Goal: Communication & Community: Answer question/provide support

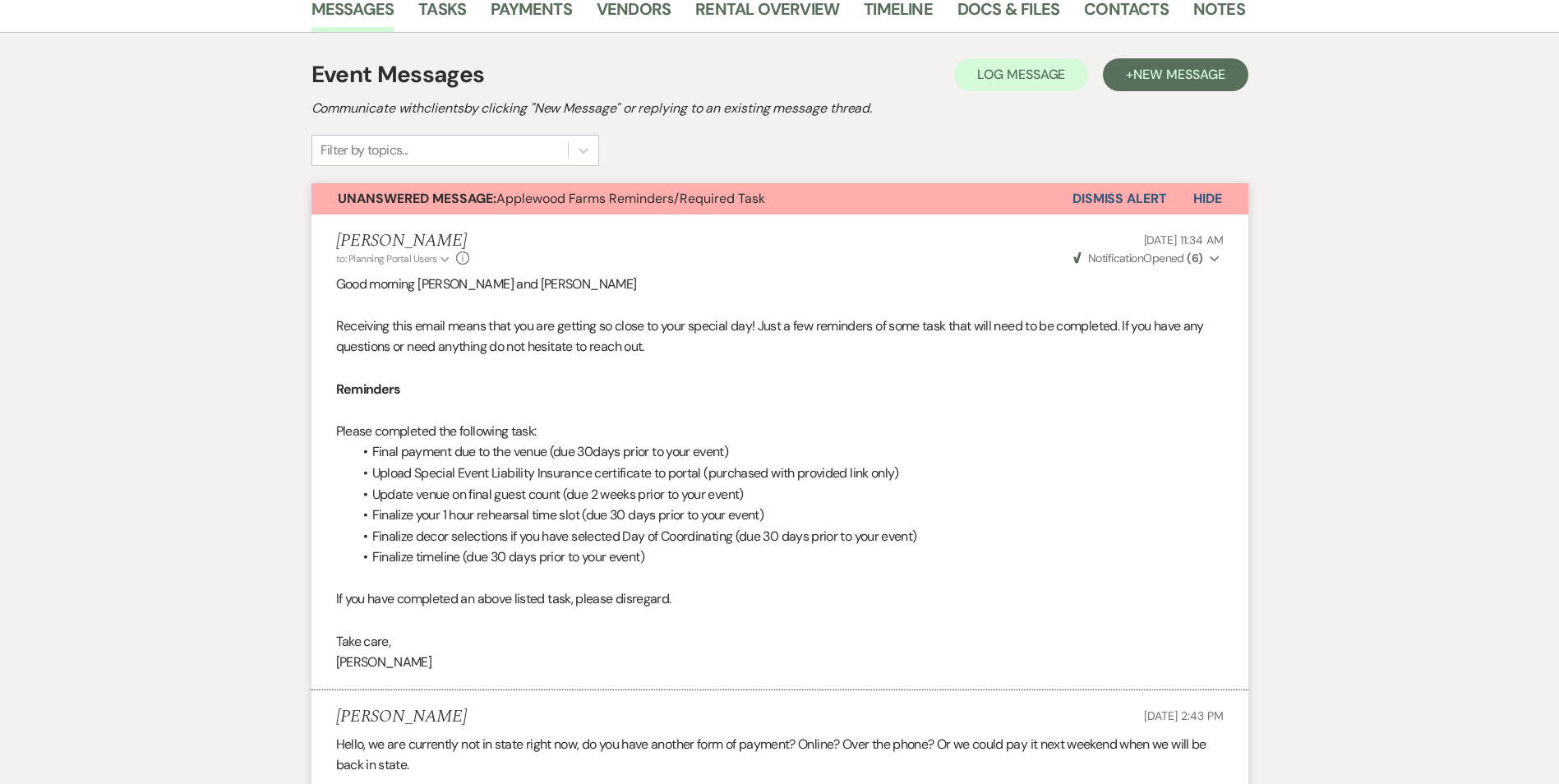
scroll to position [82, 0]
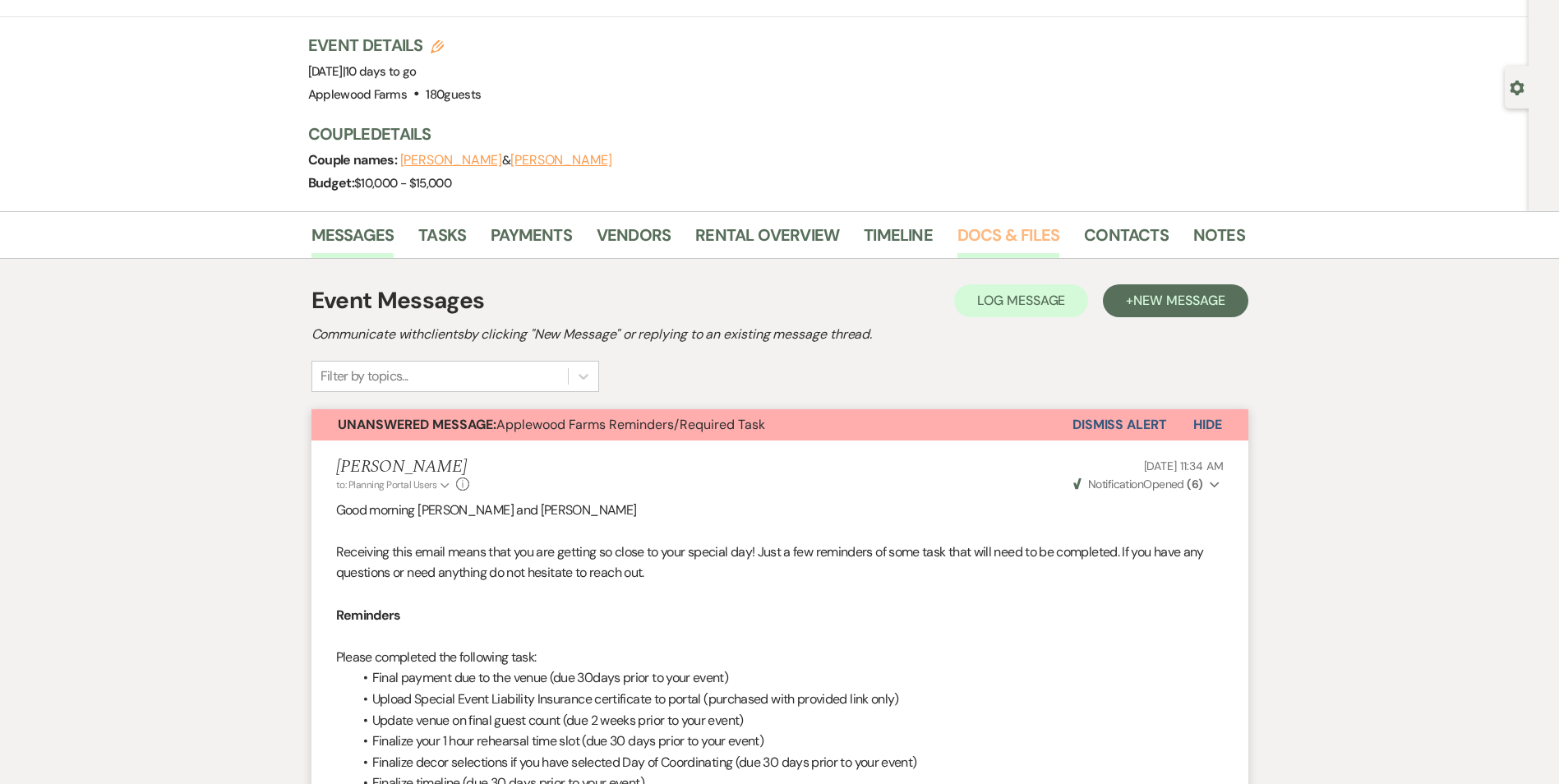
click at [1002, 246] on link "Docs & Files" at bounding box center [1008, 240] width 102 height 37
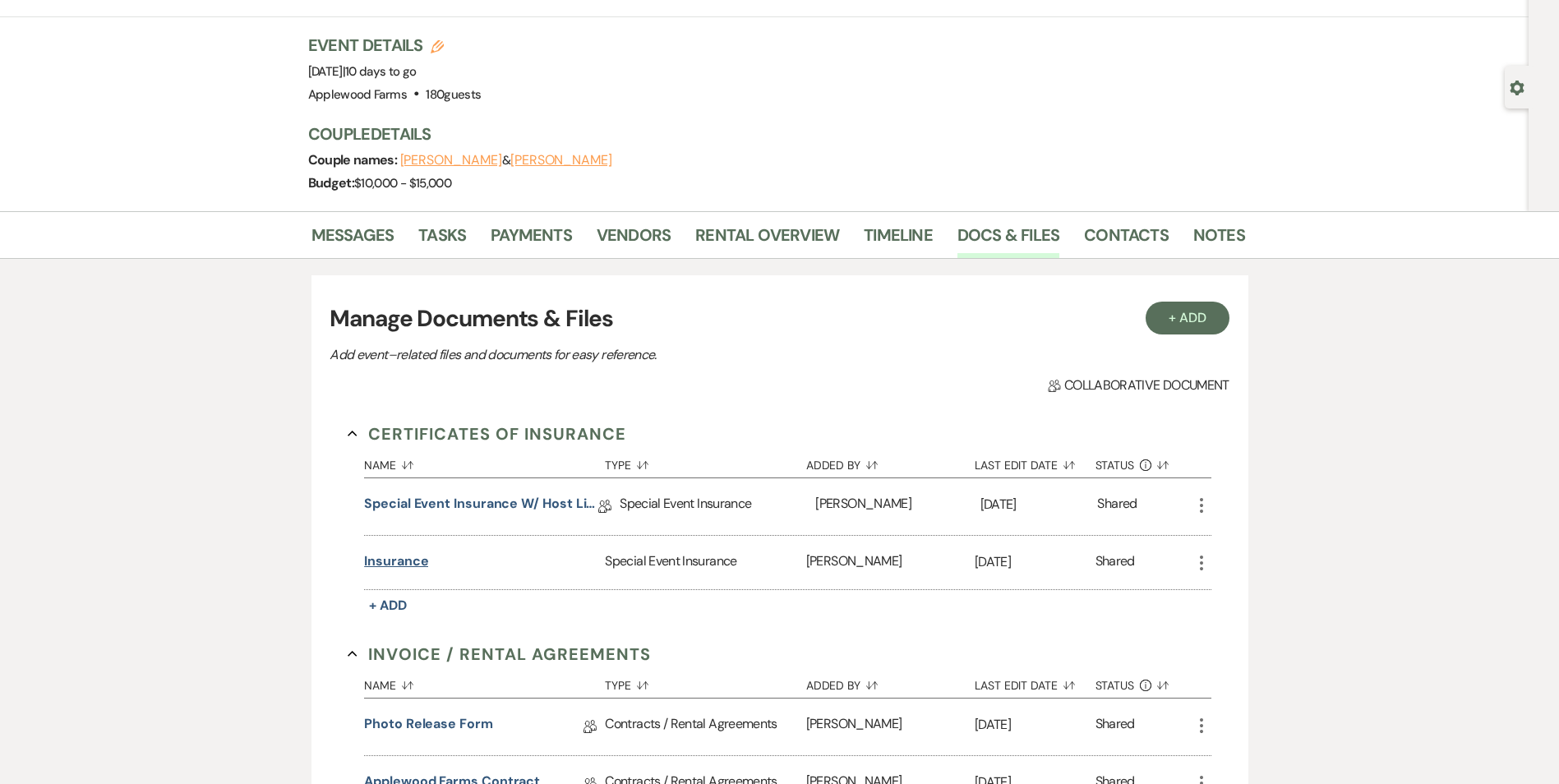
click at [408, 565] on button "Insurance" at bounding box center [396, 561] width 64 height 20
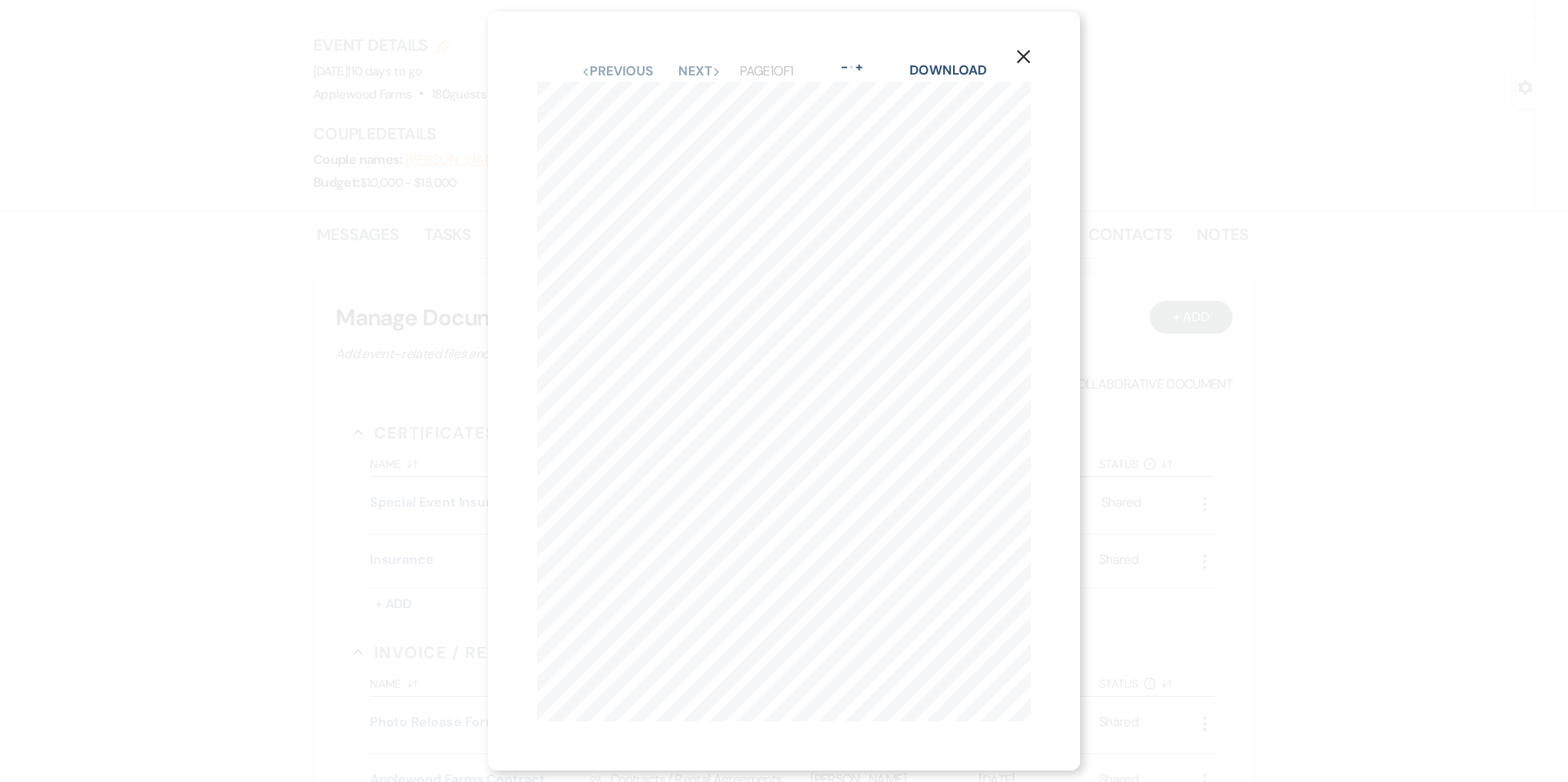
click at [1035, 41] on button "X" at bounding box center [1023, 55] width 24 height 29
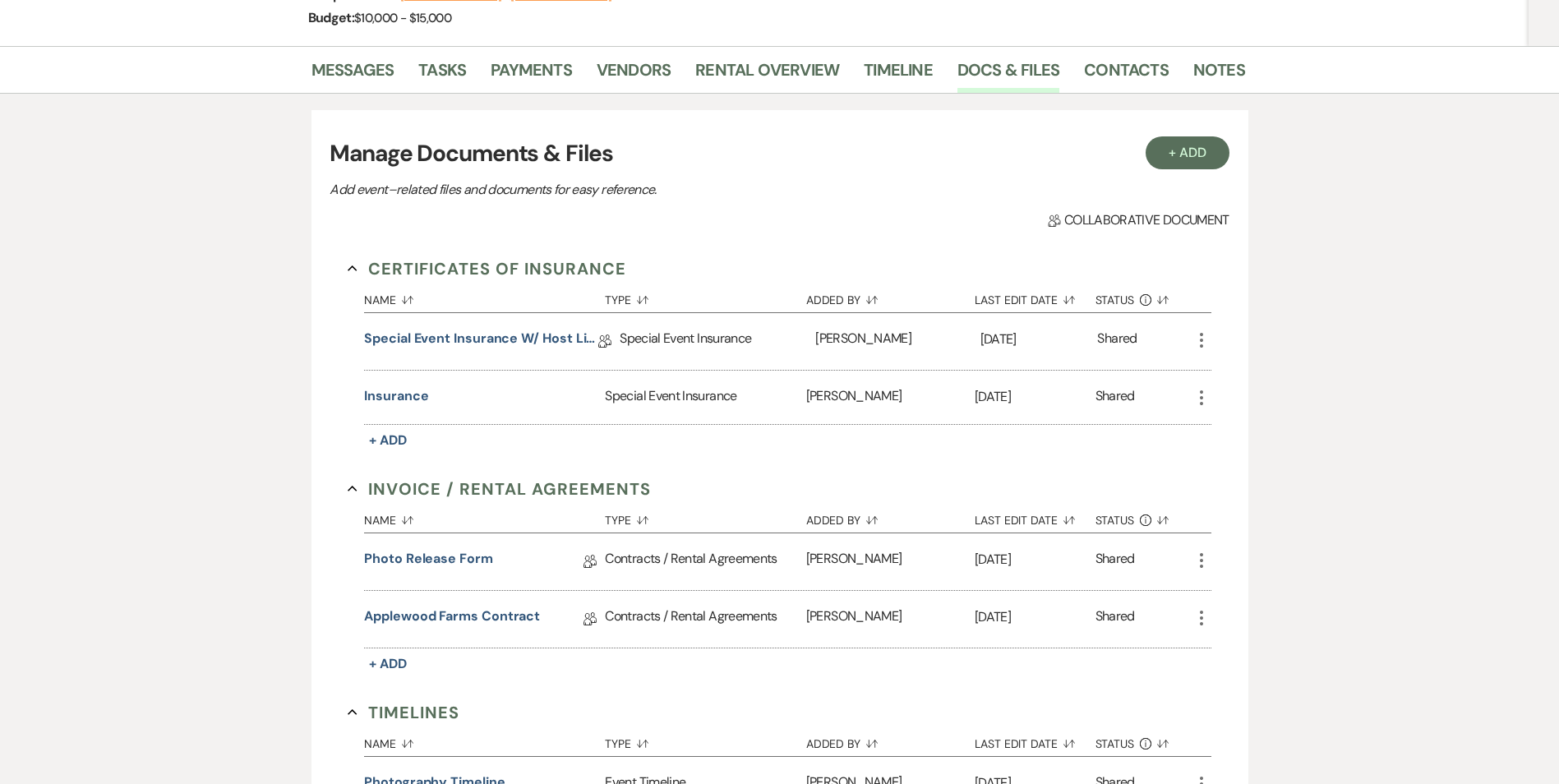
scroll to position [411, 0]
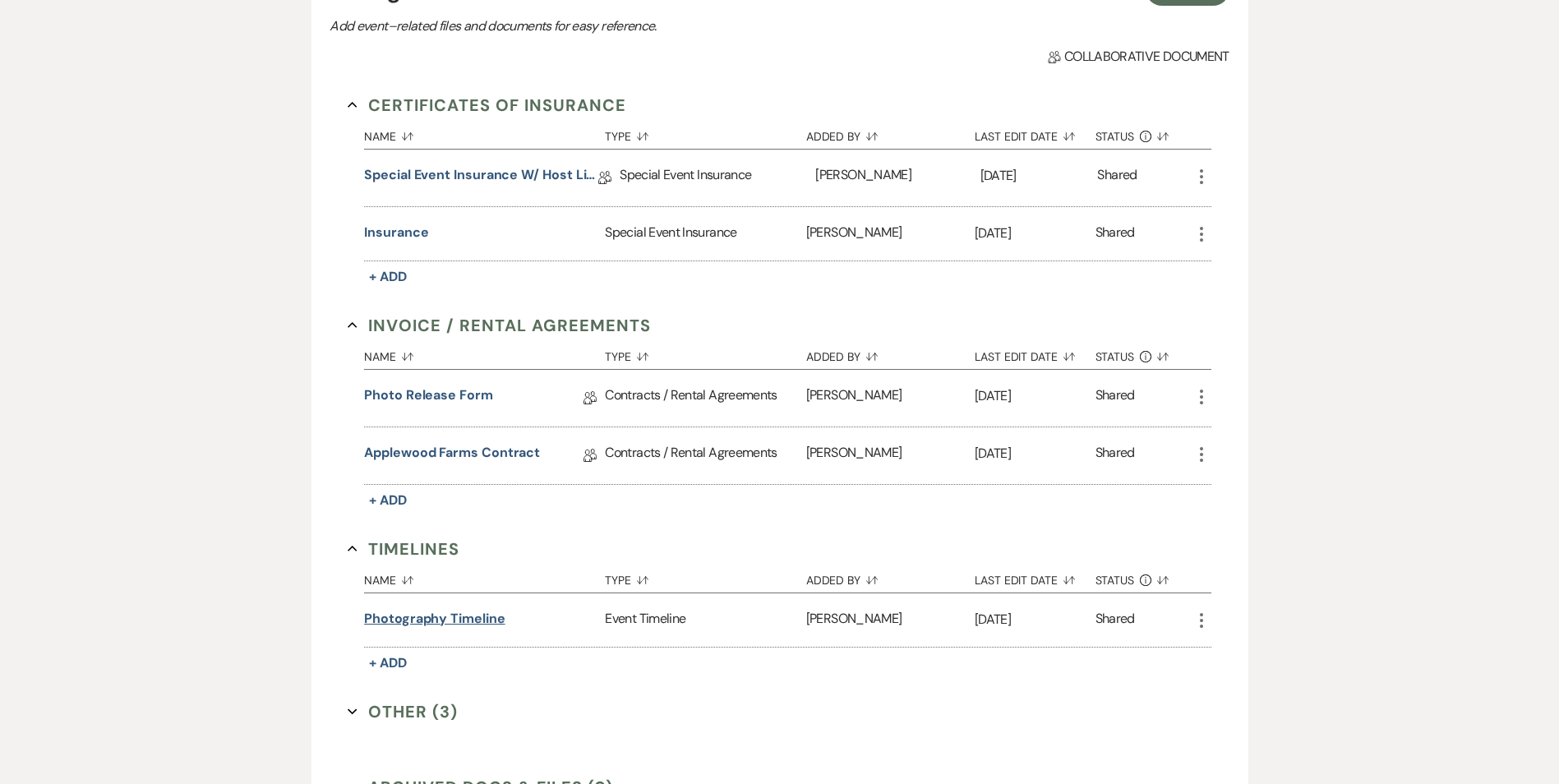
click at [471, 620] on button "Photography timeline" at bounding box center [435, 618] width 141 height 20
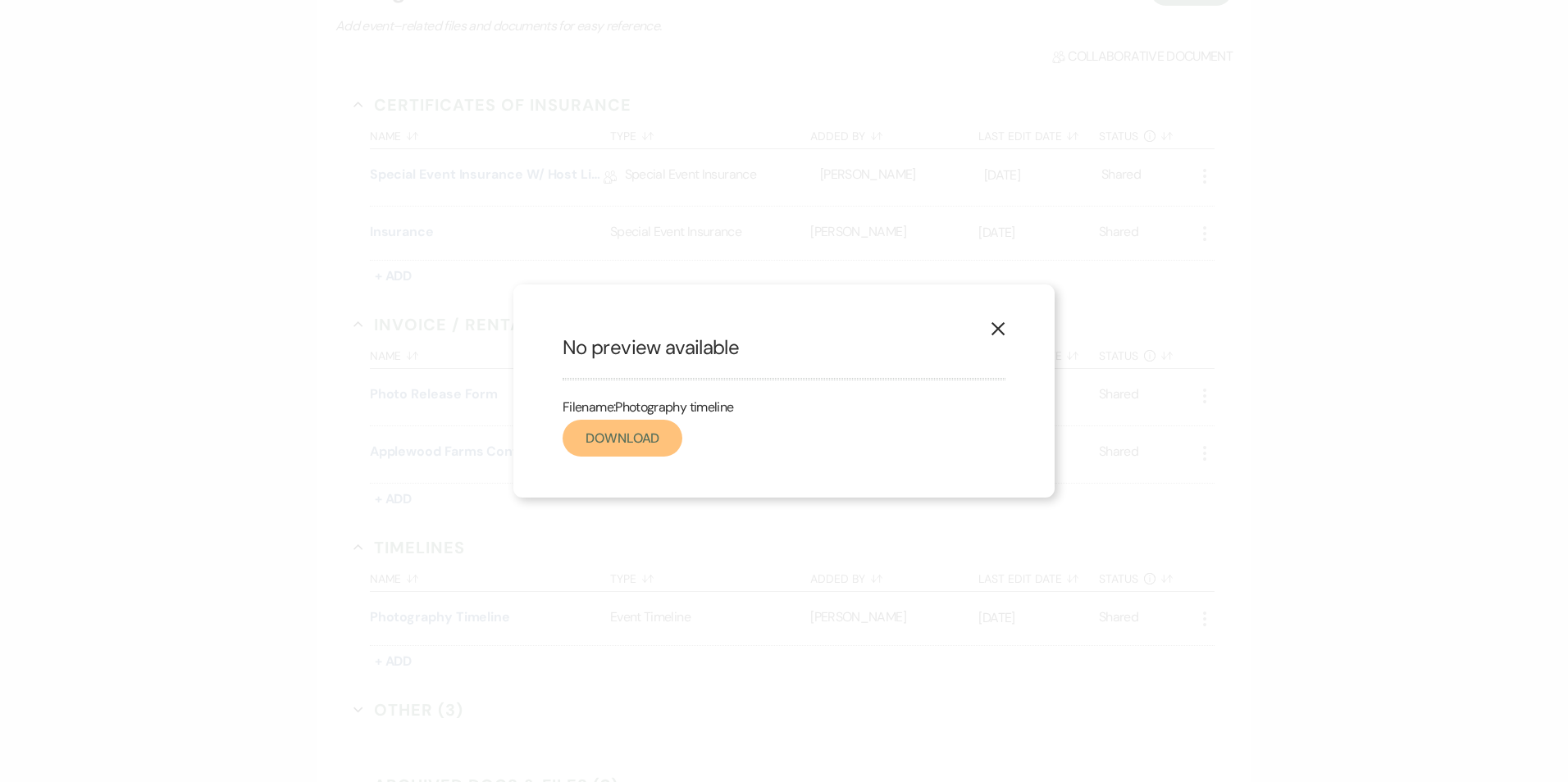
click at [608, 430] on link "Download" at bounding box center [622, 437] width 120 height 36
click at [1001, 328] on icon "X" at bounding box center [998, 329] width 15 height 15
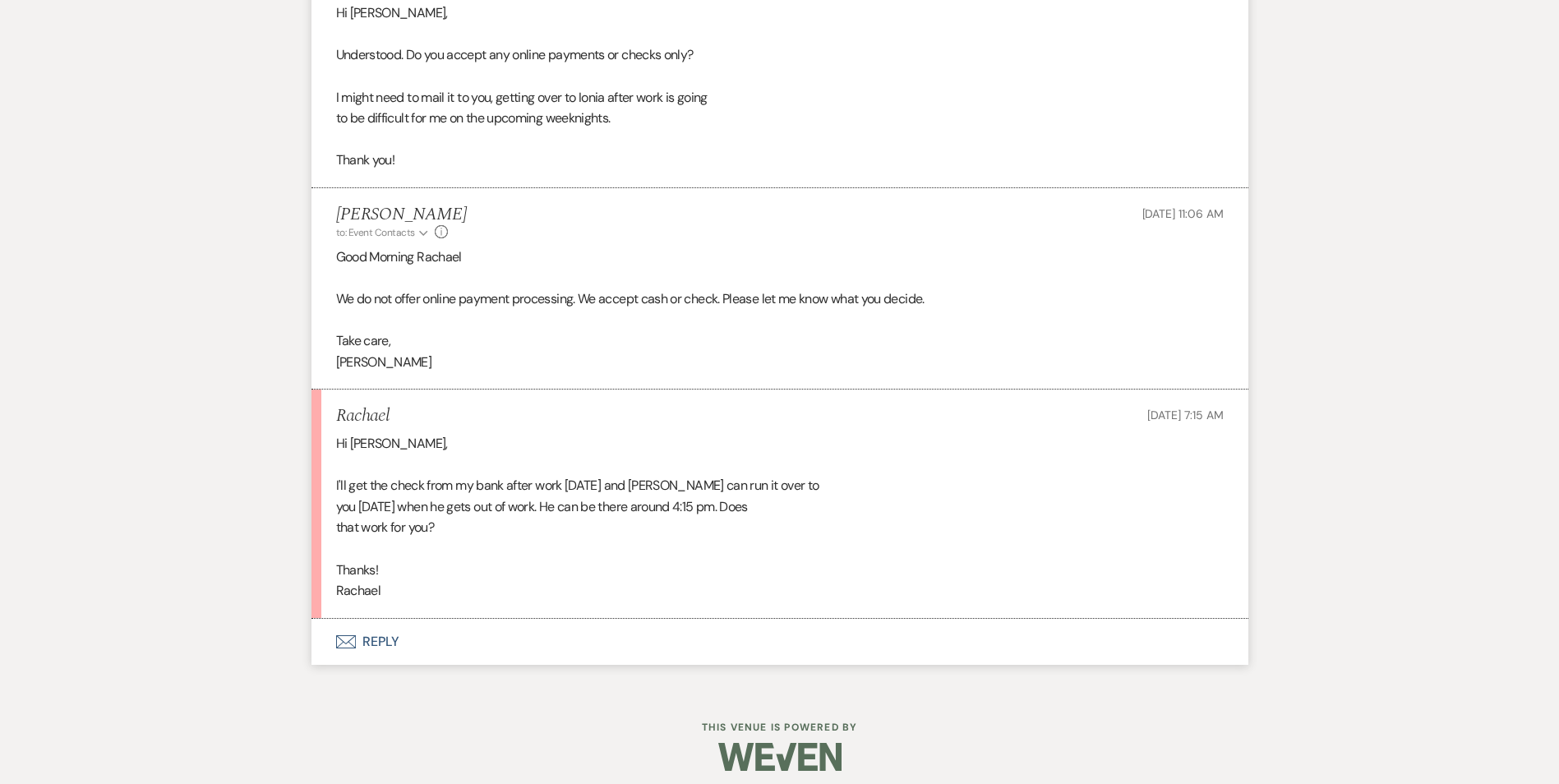
scroll to position [2986, 0]
click at [380, 645] on button "Envelope Reply" at bounding box center [780, 642] width 937 height 46
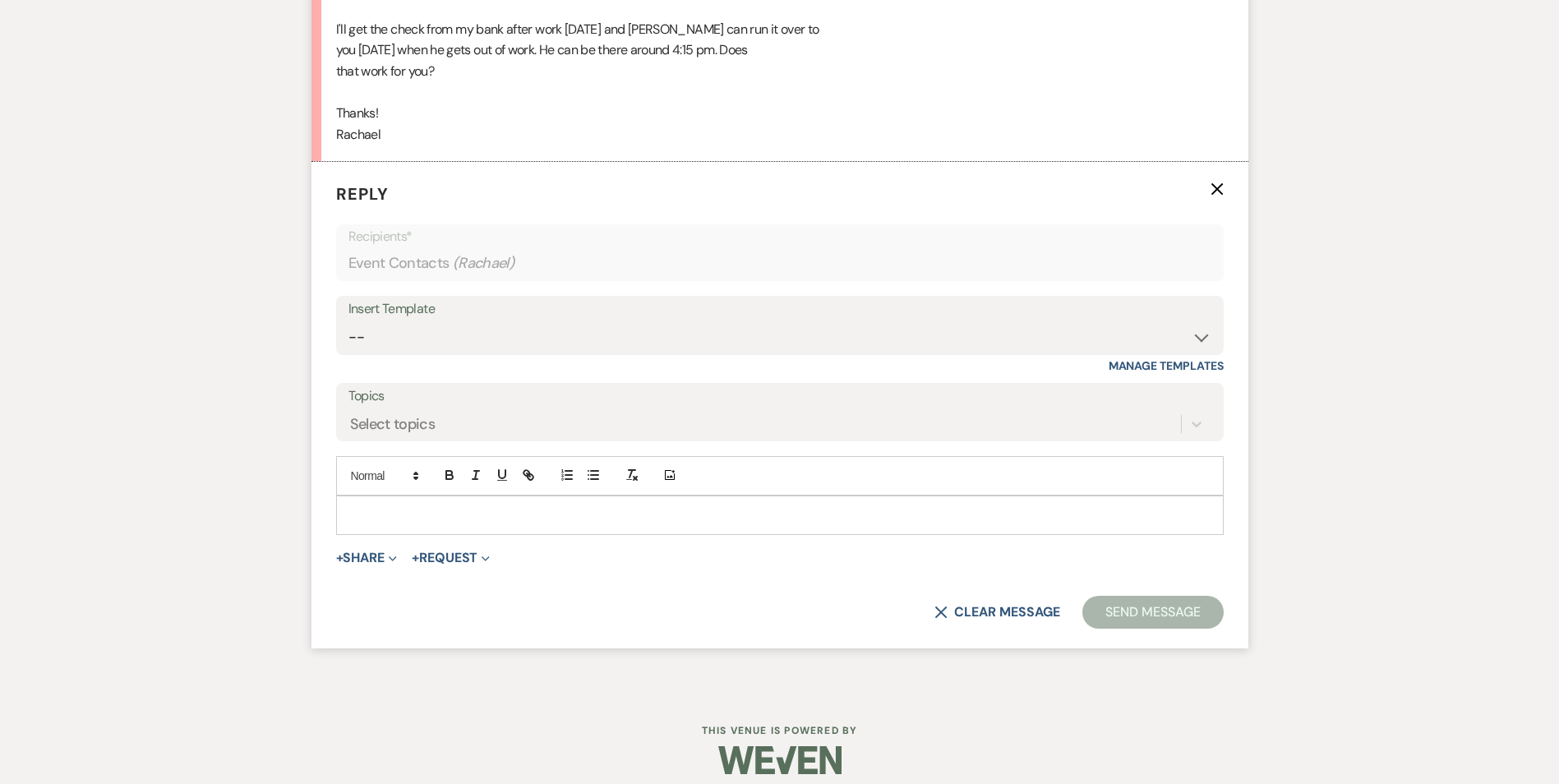
scroll to position [3457, 0]
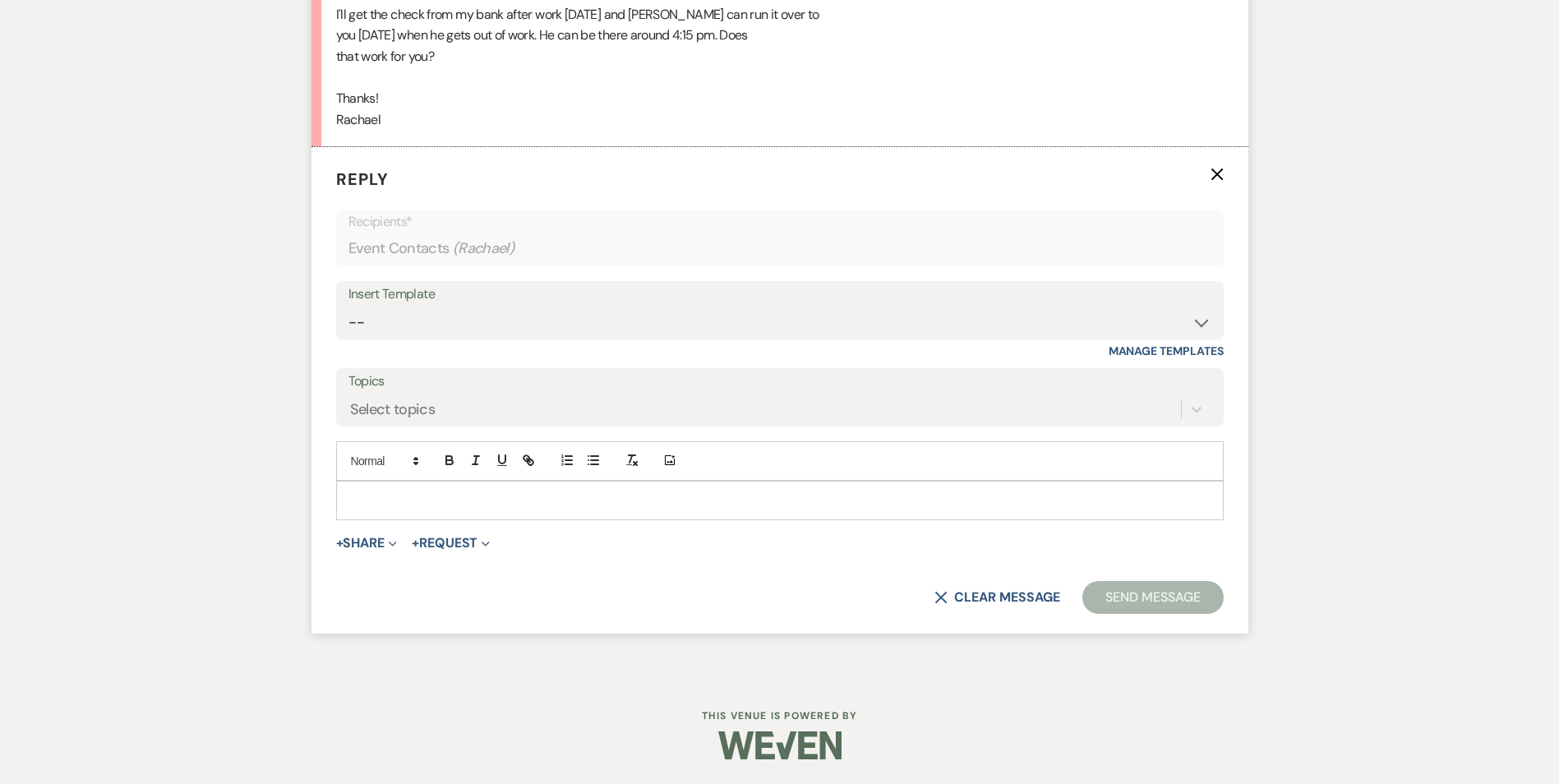
click at [388, 498] on p at bounding box center [780, 500] width 861 height 18
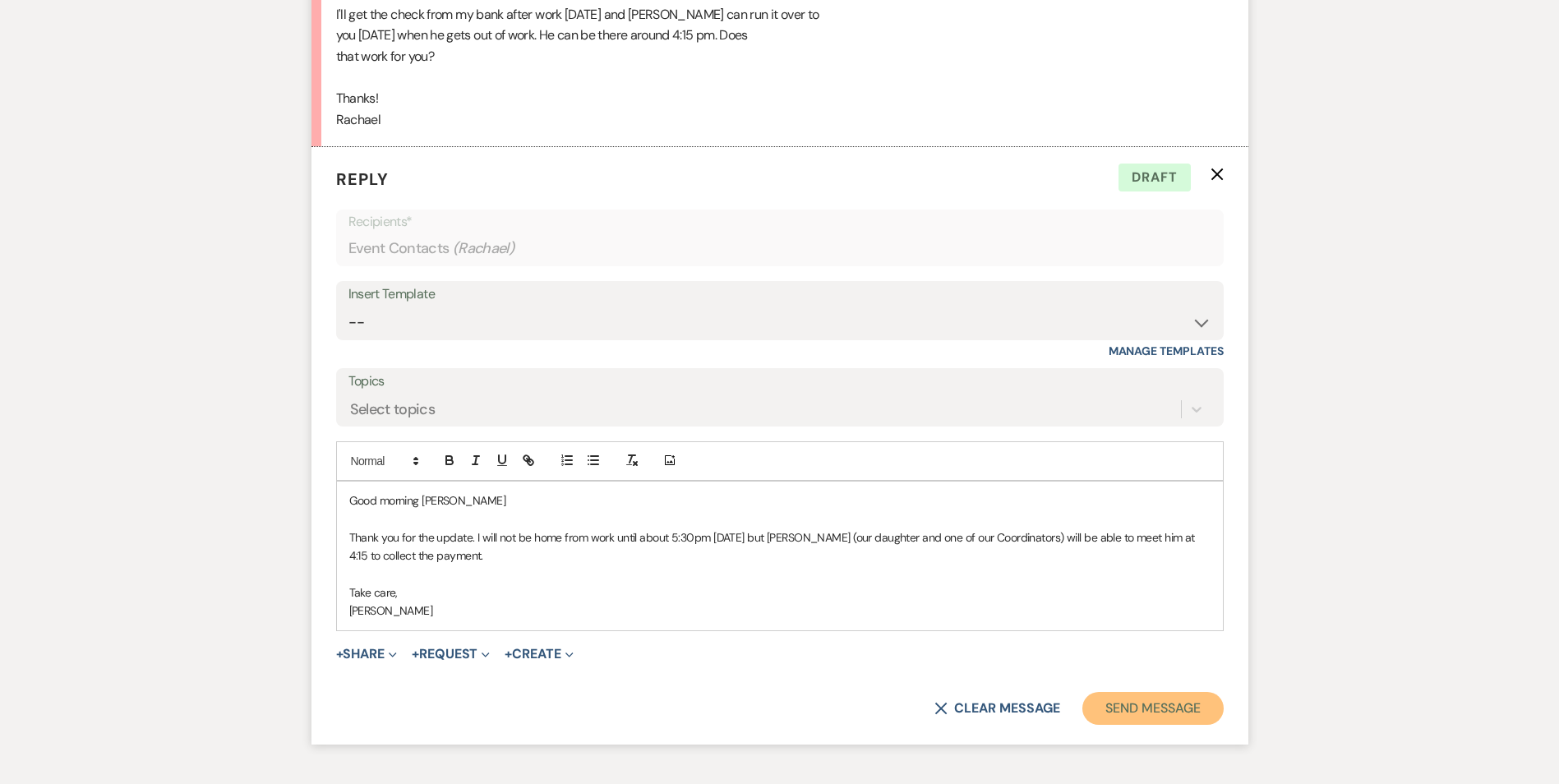
click at [1164, 702] on button "Send Message" at bounding box center [1153, 708] width 141 height 33
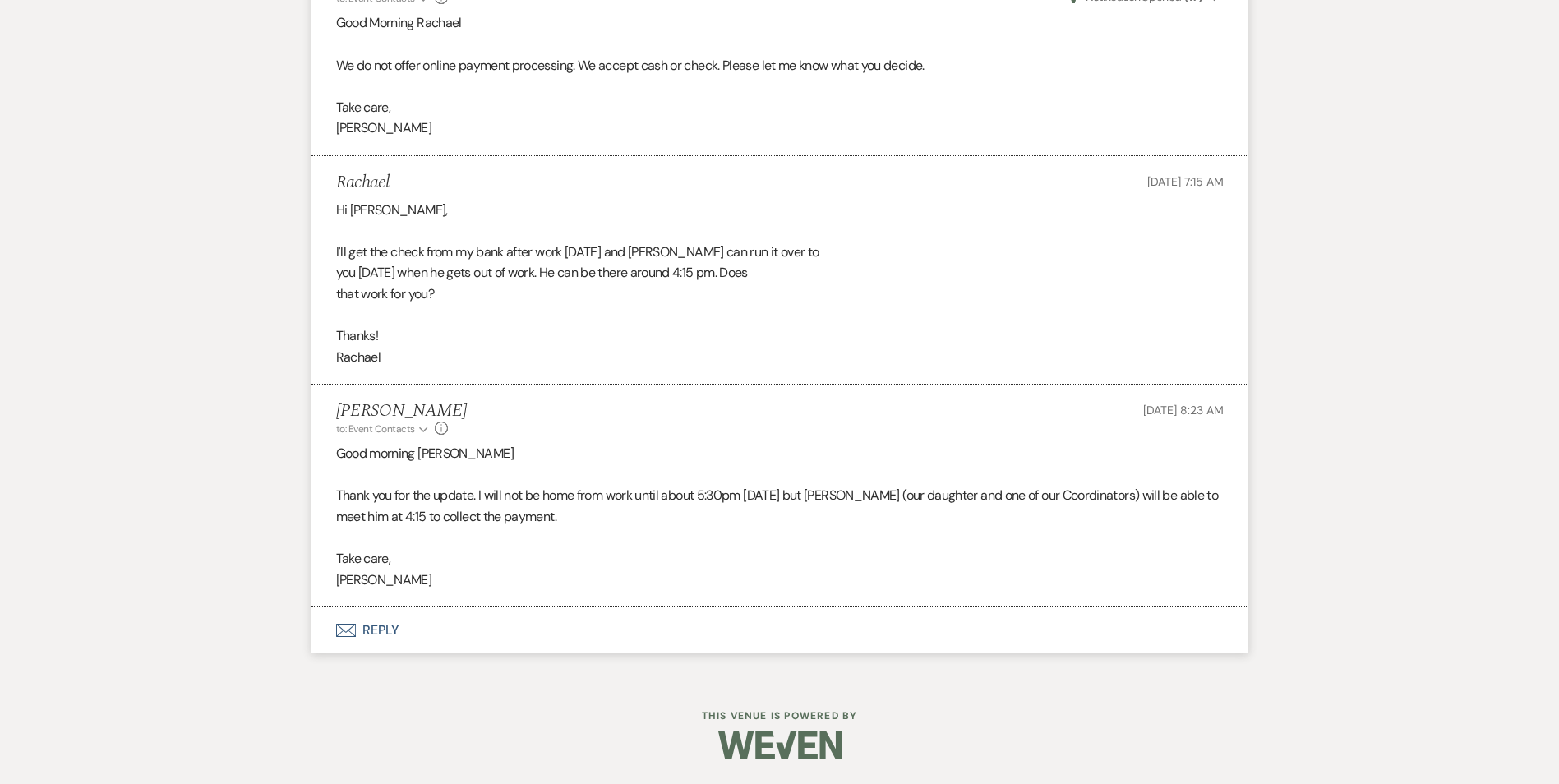
scroll to position [3220, 0]
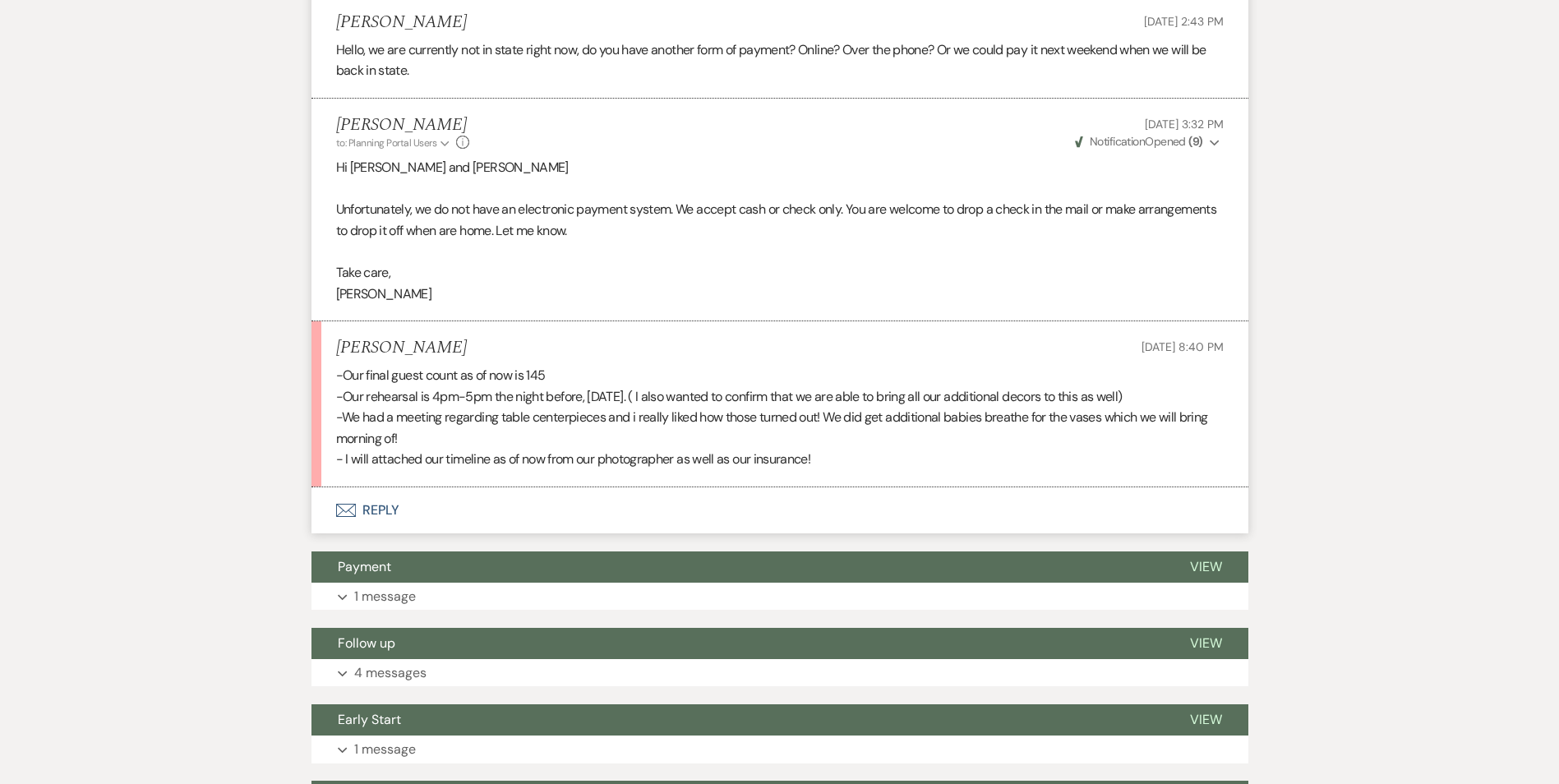
scroll to position [1003, 0]
click at [369, 512] on button "Envelope Reply" at bounding box center [780, 509] width 937 height 46
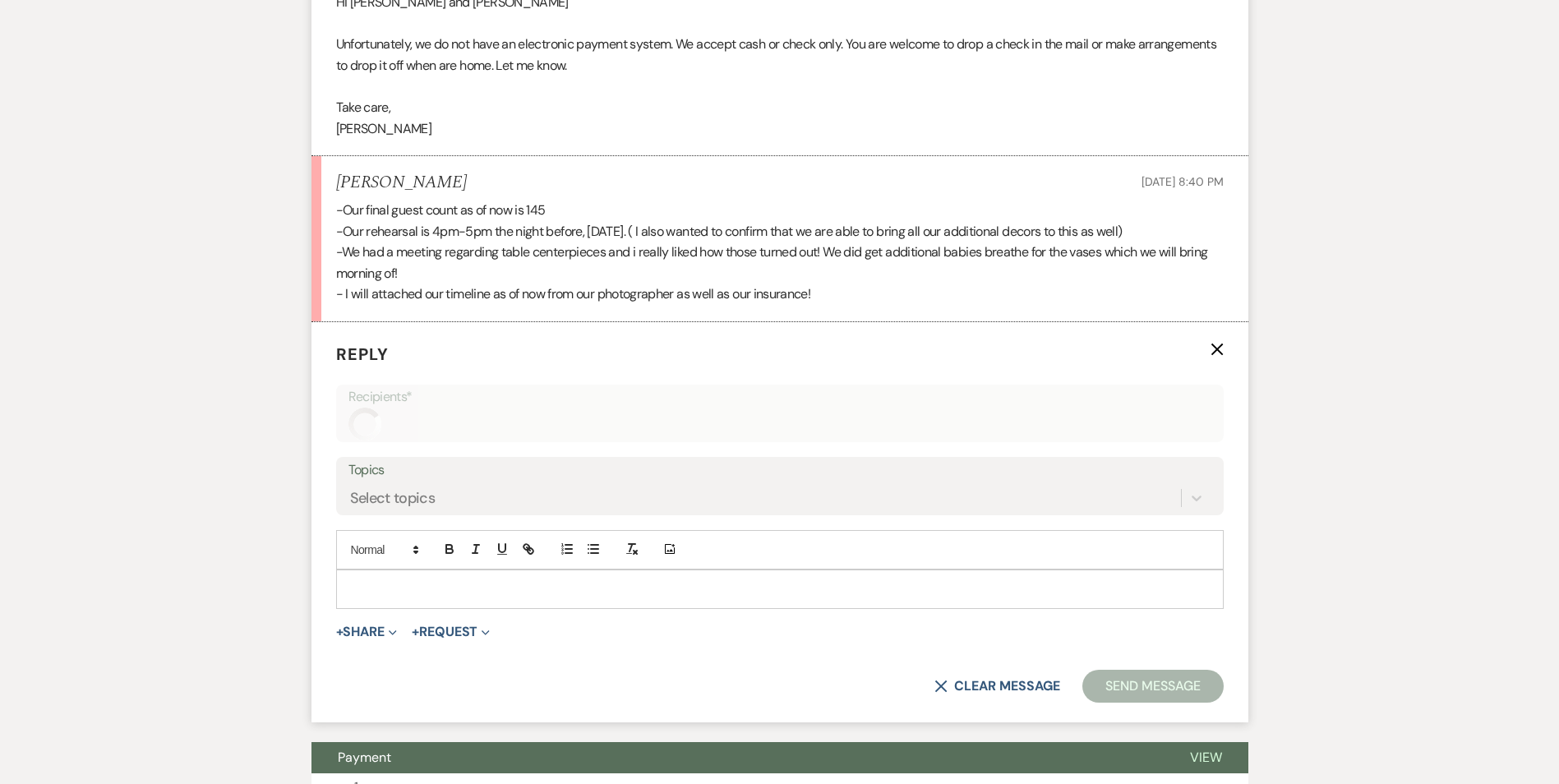
click at [467, 591] on p at bounding box center [780, 588] width 861 height 18
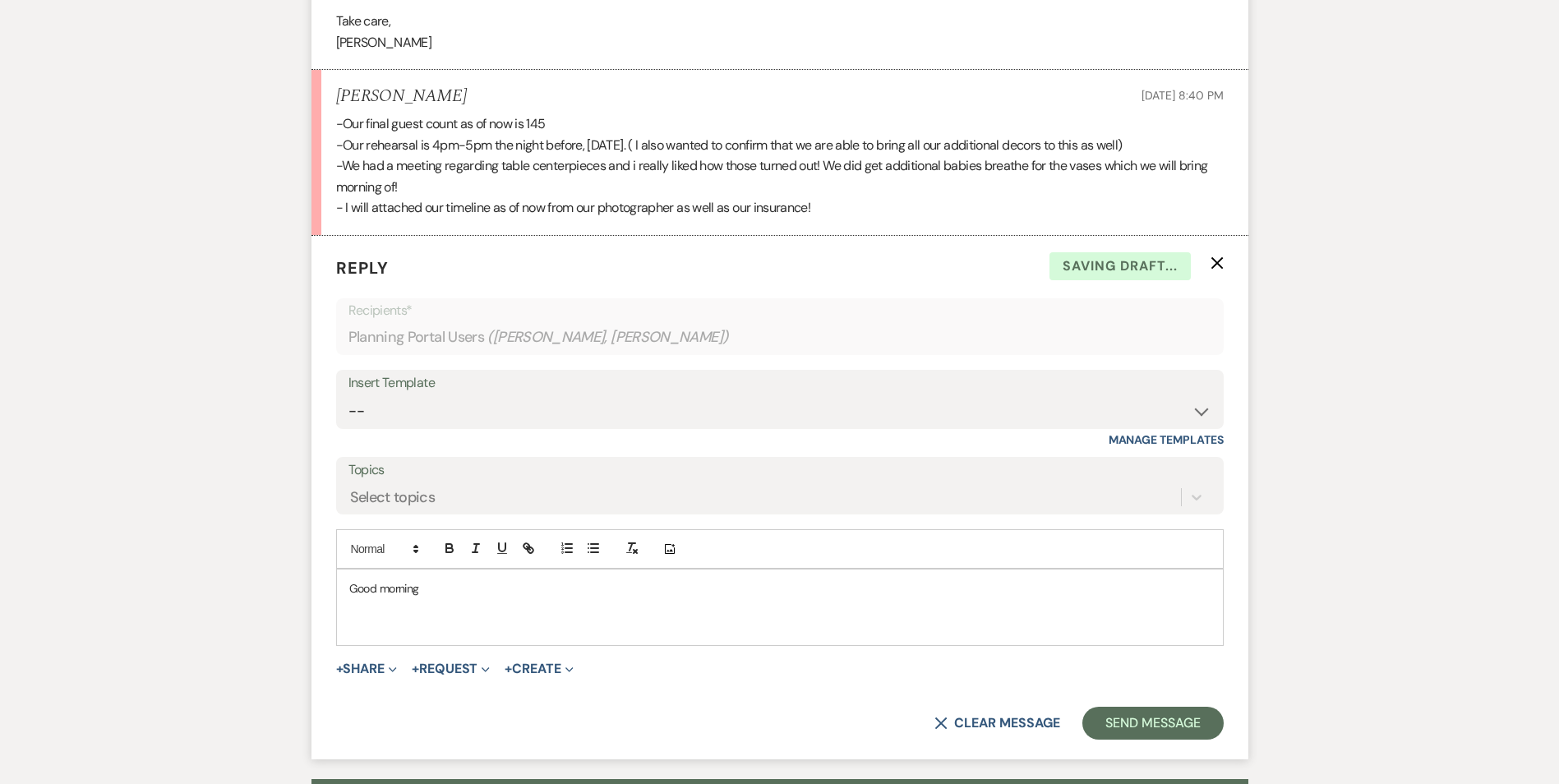
scroll to position [1253, 0]
click at [641, 626] on p "Thank you for the update and for the other documents." at bounding box center [780, 626] width 861 height 18
click at [681, 628] on p "Thank you for the update and for the other documents. Yes, all decor, tableware…" at bounding box center [780, 626] width 861 height 18
click at [785, 626] on p "Thank you for the update and for the other documents. Yes, all decor & tablewar…" at bounding box center [780, 626] width 861 height 18
click at [1162, 617] on p "Thank you for the update and for the other documents. Yes, all decor & tablewar…" at bounding box center [780, 626] width 861 height 18
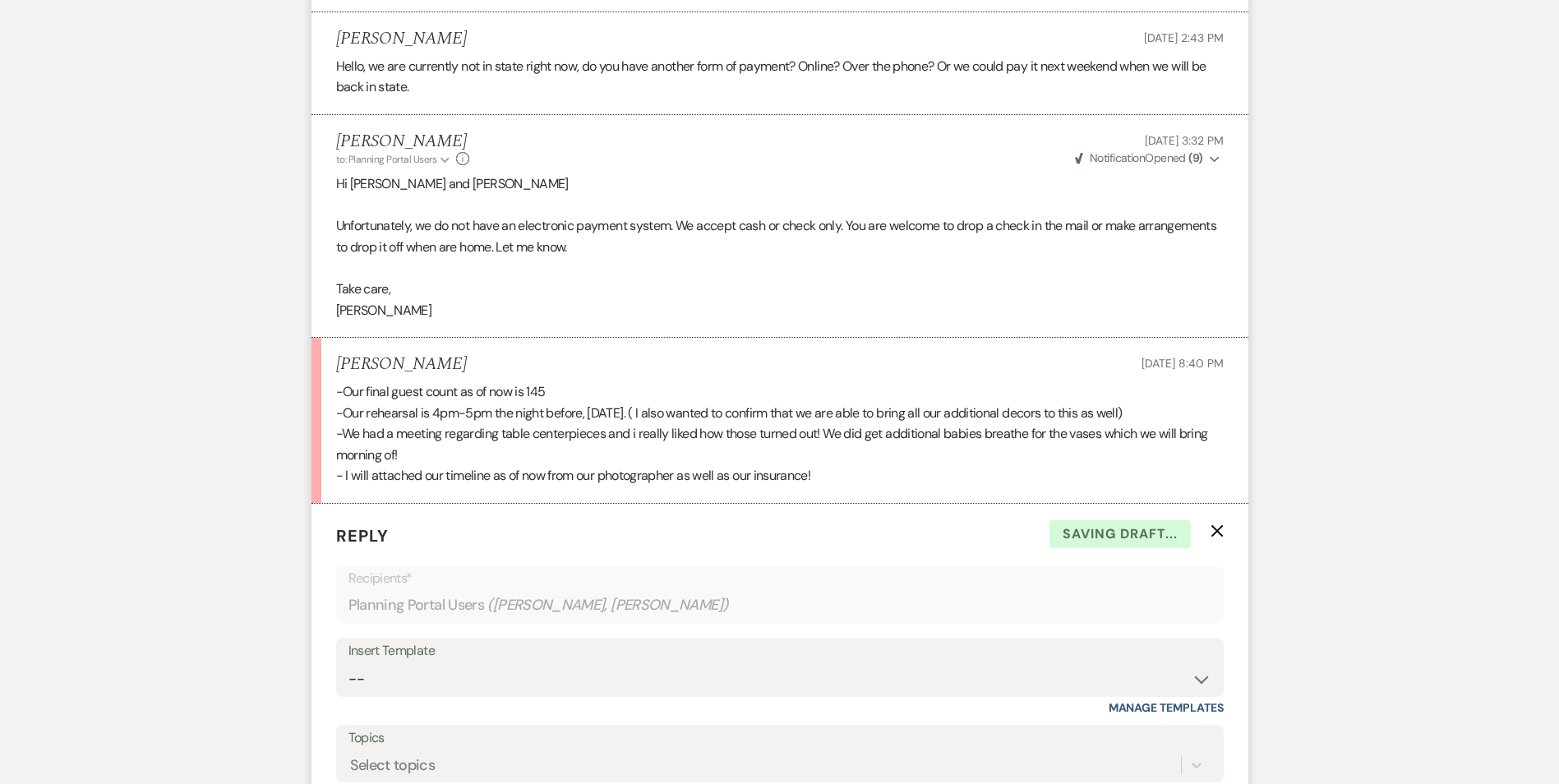
scroll to position [1479, 0]
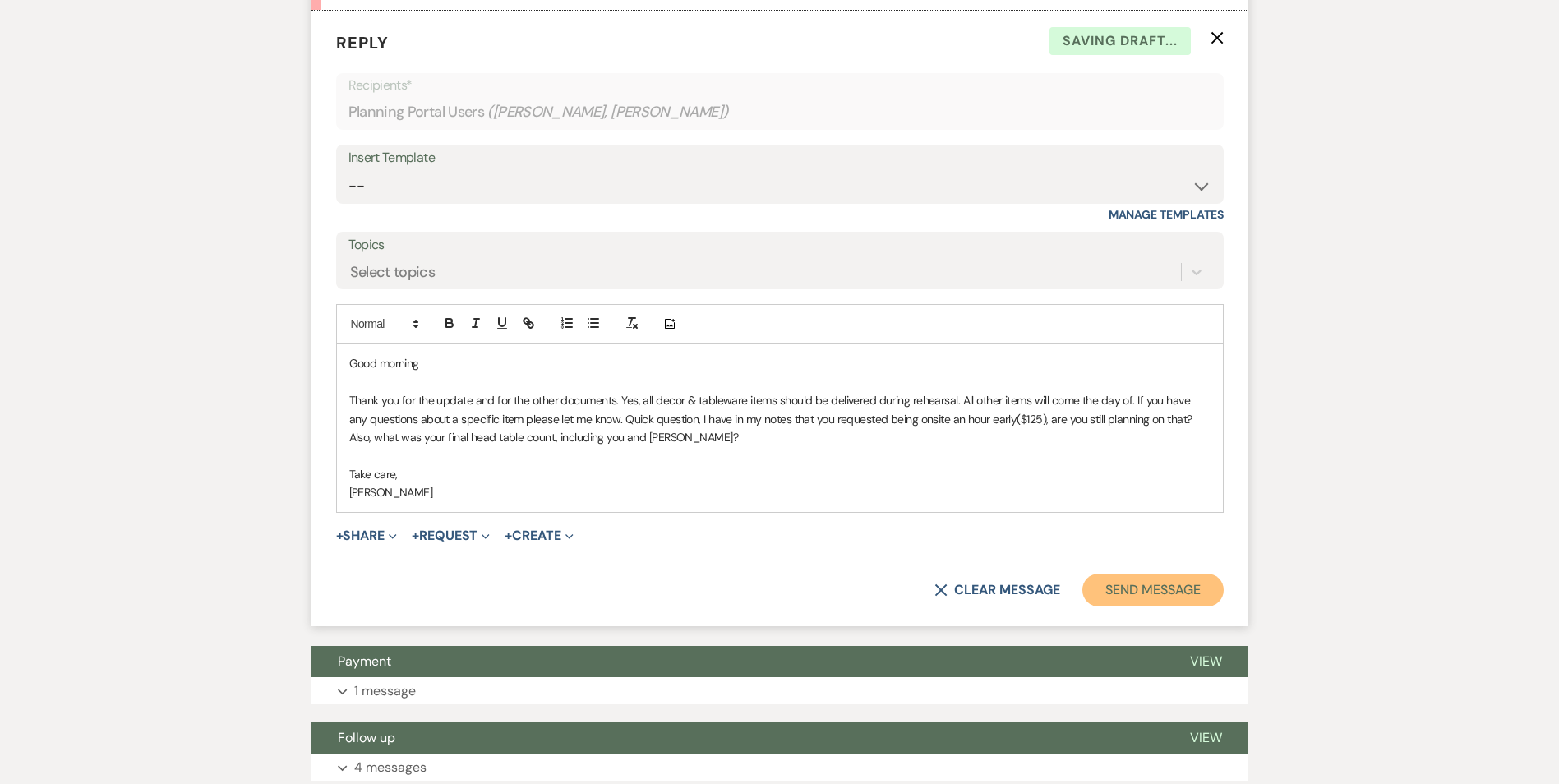
click at [1146, 584] on button "Send Message" at bounding box center [1153, 589] width 141 height 33
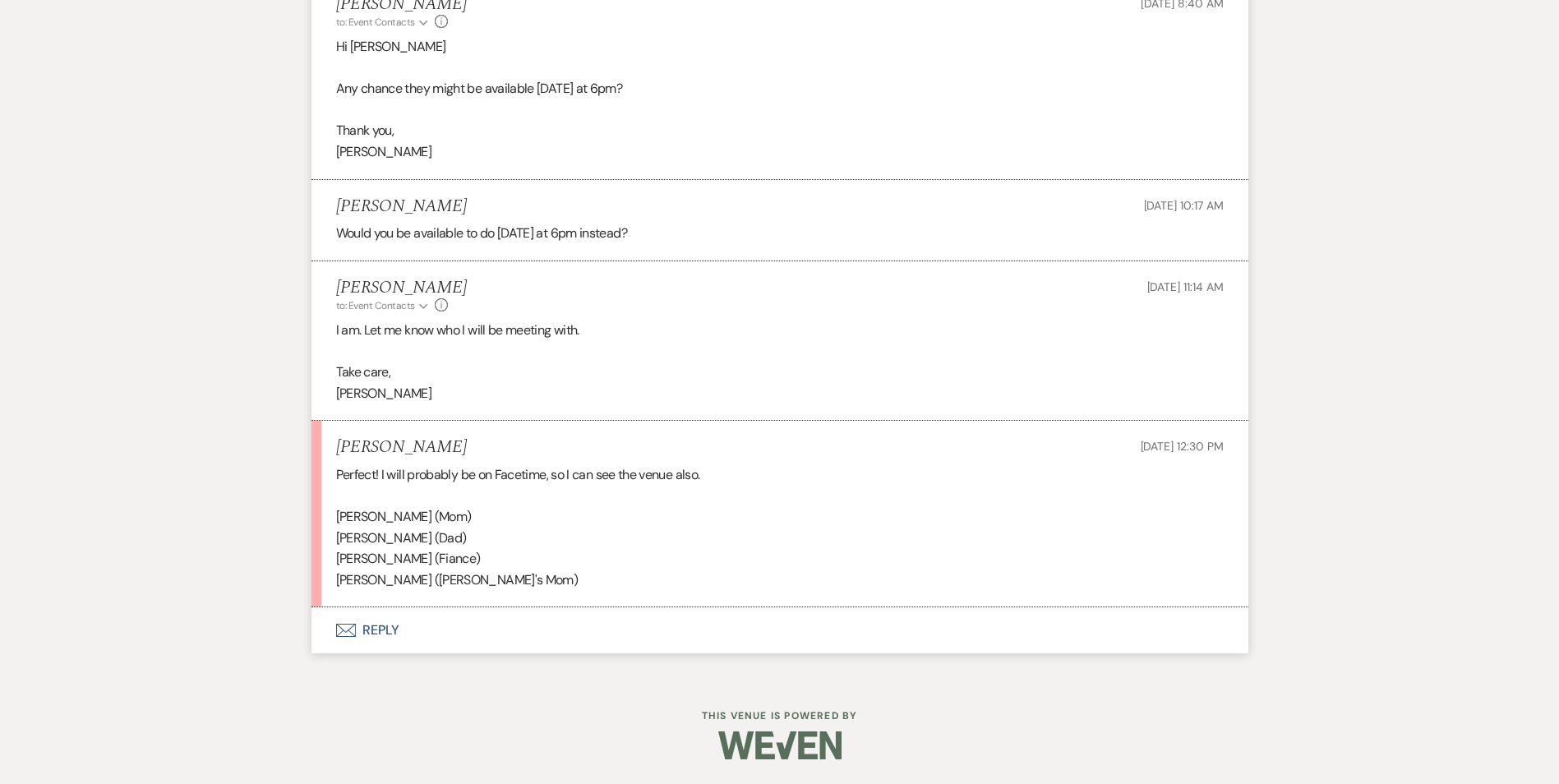
click at [378, 648] on button "Envelope Reply" at bounding box center [780, 629] width 937 height 46
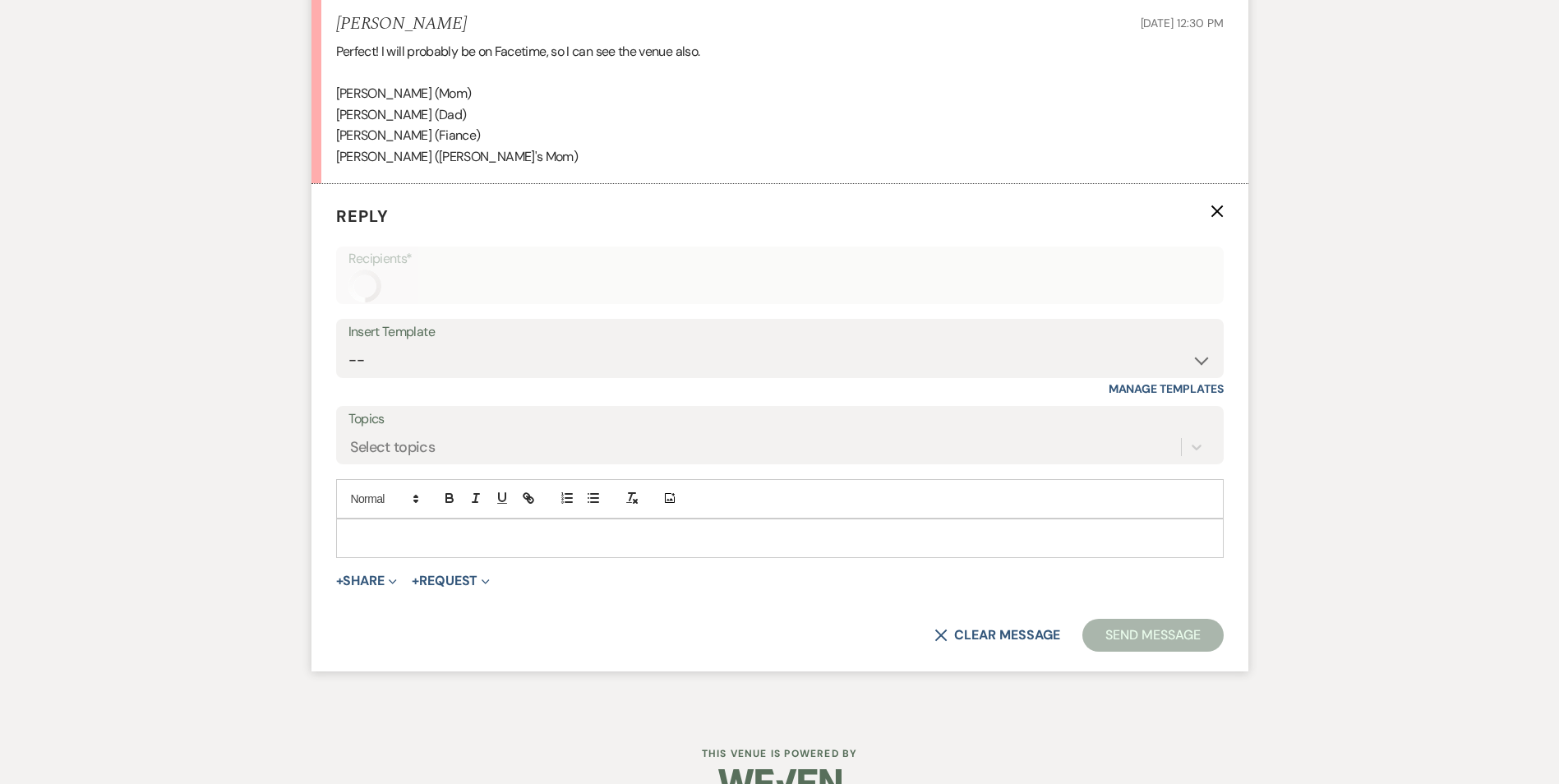
scroll to position [2750, 0]
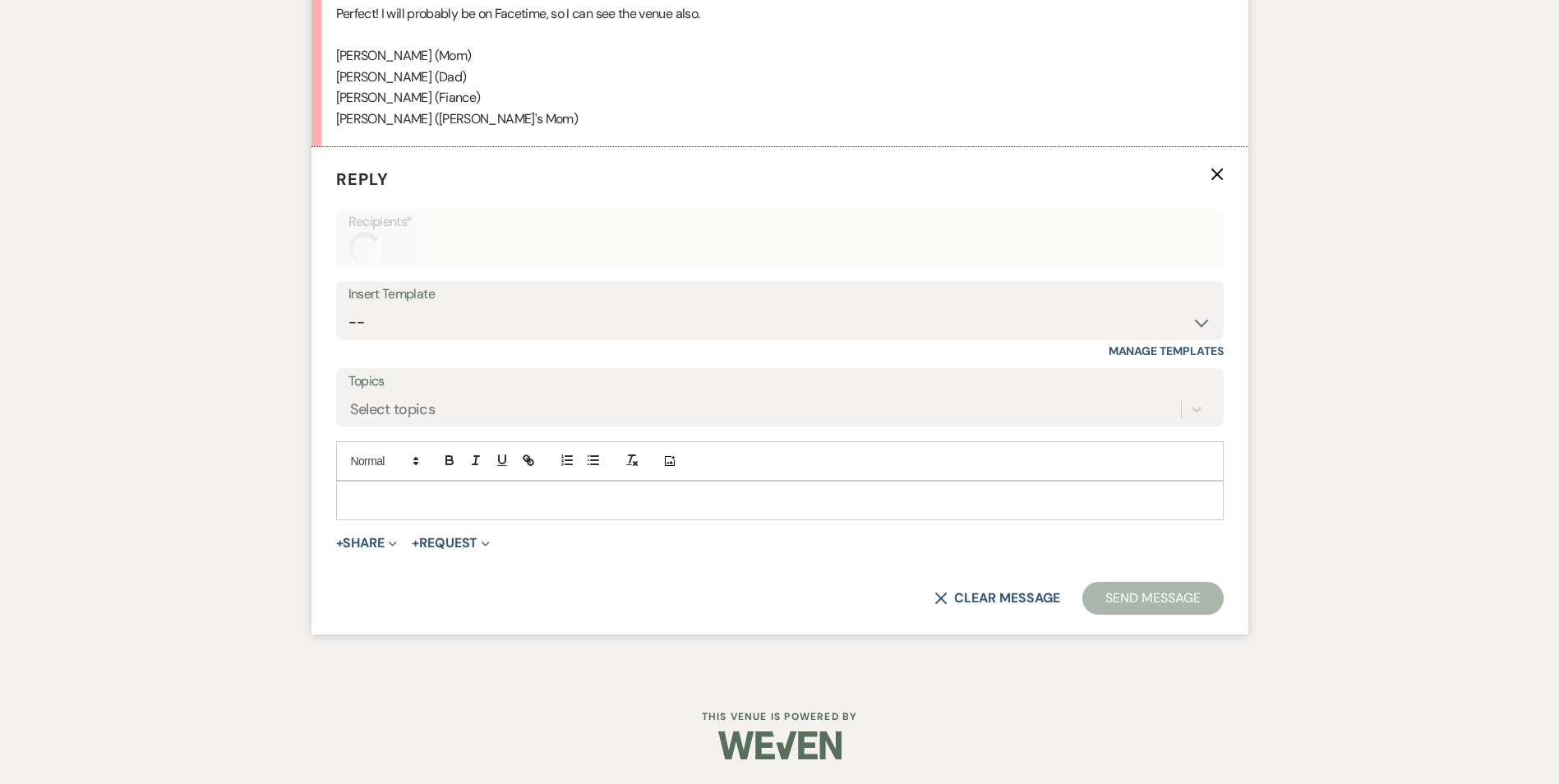
click at [390, 499] on p at bounding box center [780, 500] width 861 height 18
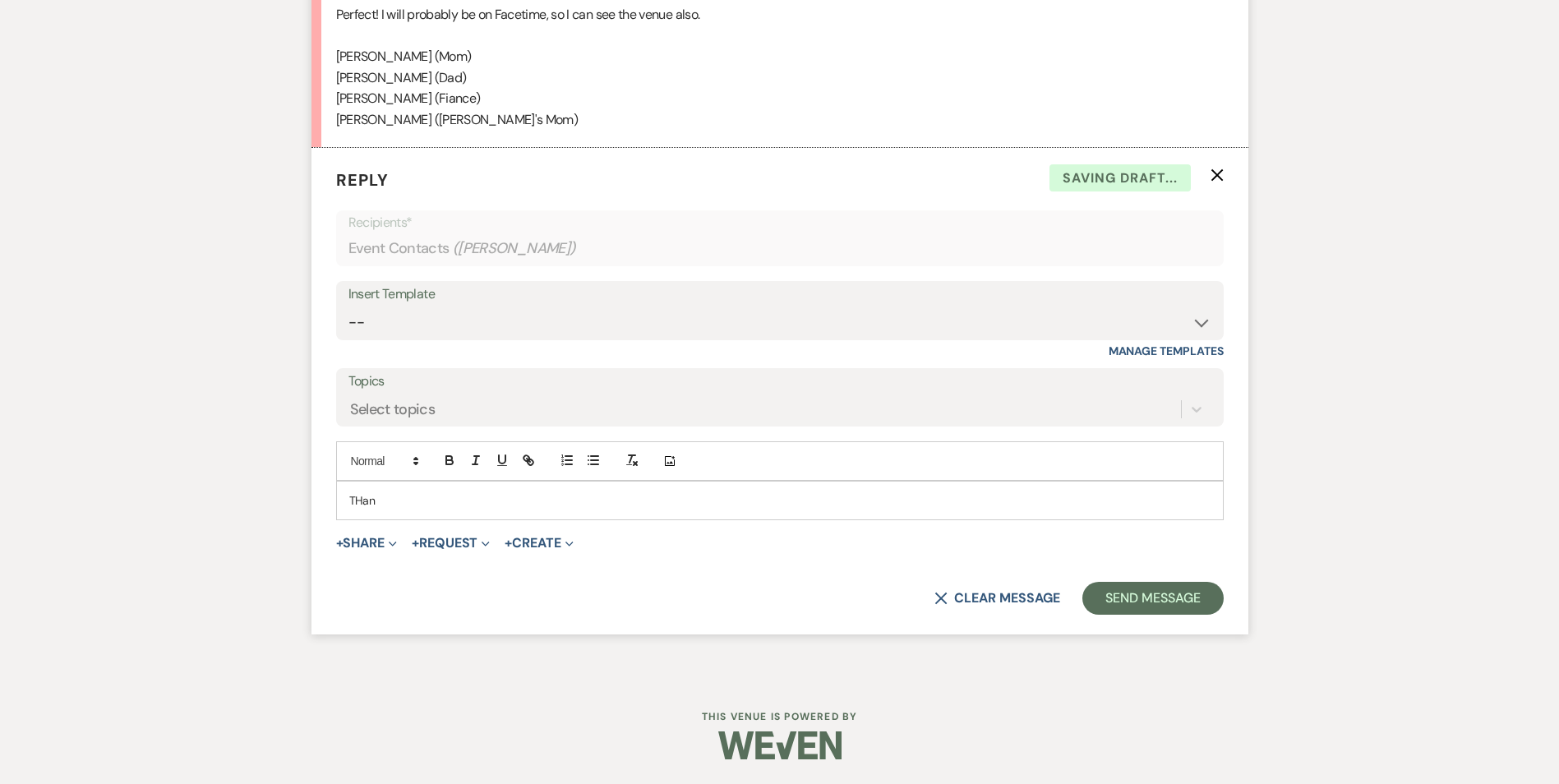
scroll to position [2749, 0]
click at [1126, 610] on button "Send Message" at bounding box center [1153, 598] width 141 height 33
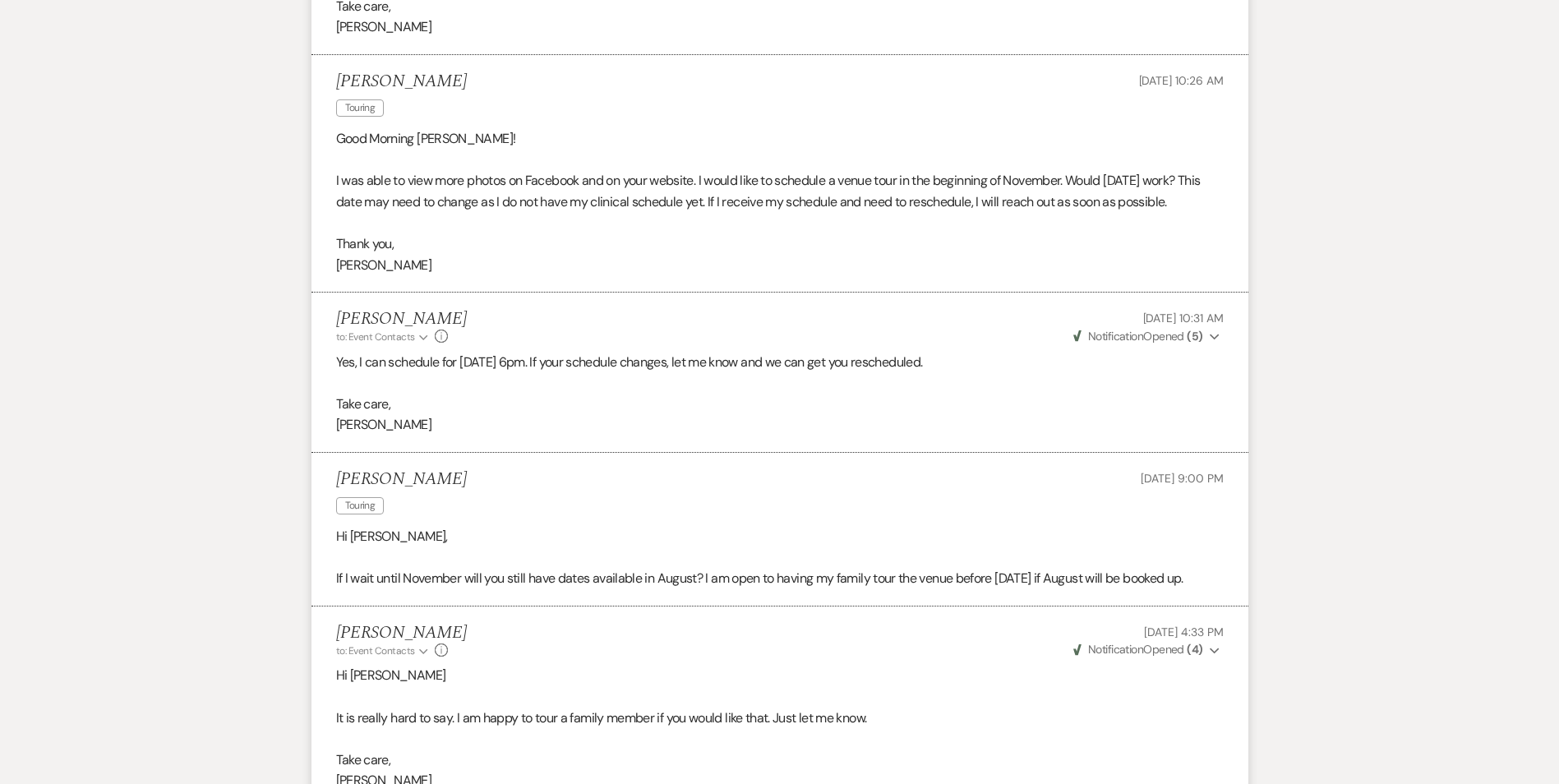
scroll to position [824, 0]
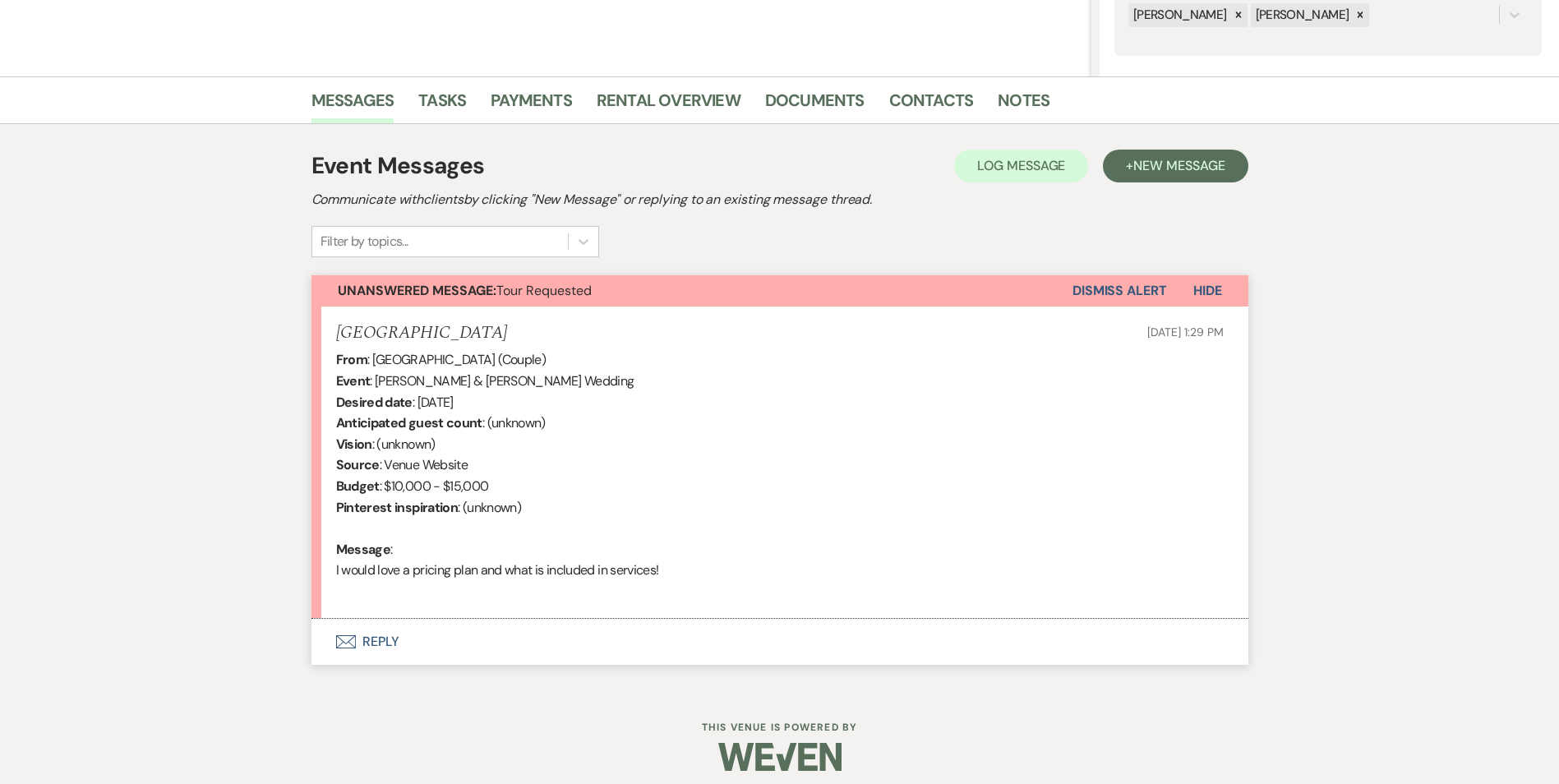
click at [403, 646] on button "Envelope Reply" at bounding box center [780, 642] width 937 height 46
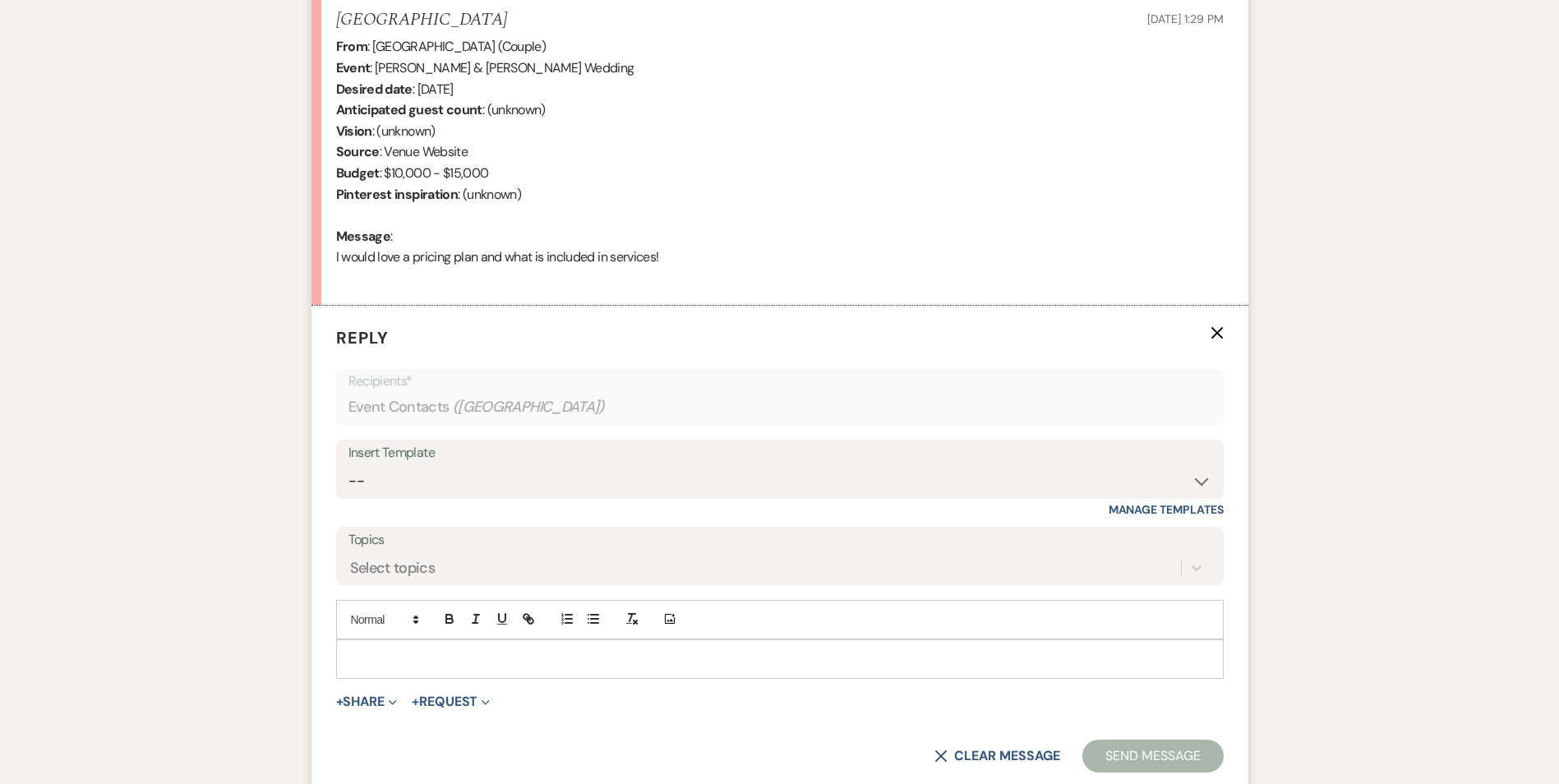
scroll to position [747, 0]
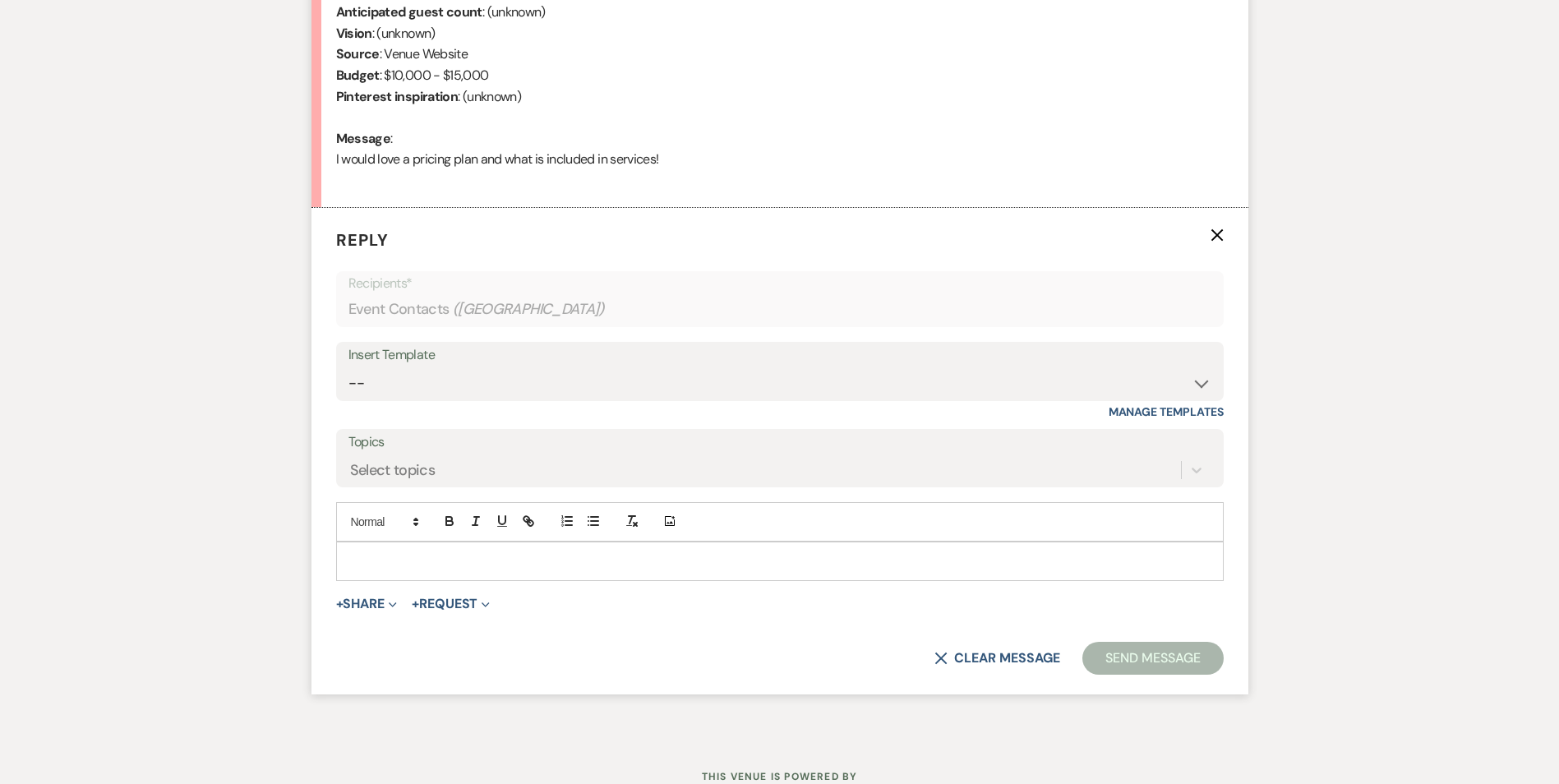
click at [425, 561] on p at bounding box center [780, 561] width 861 height 18
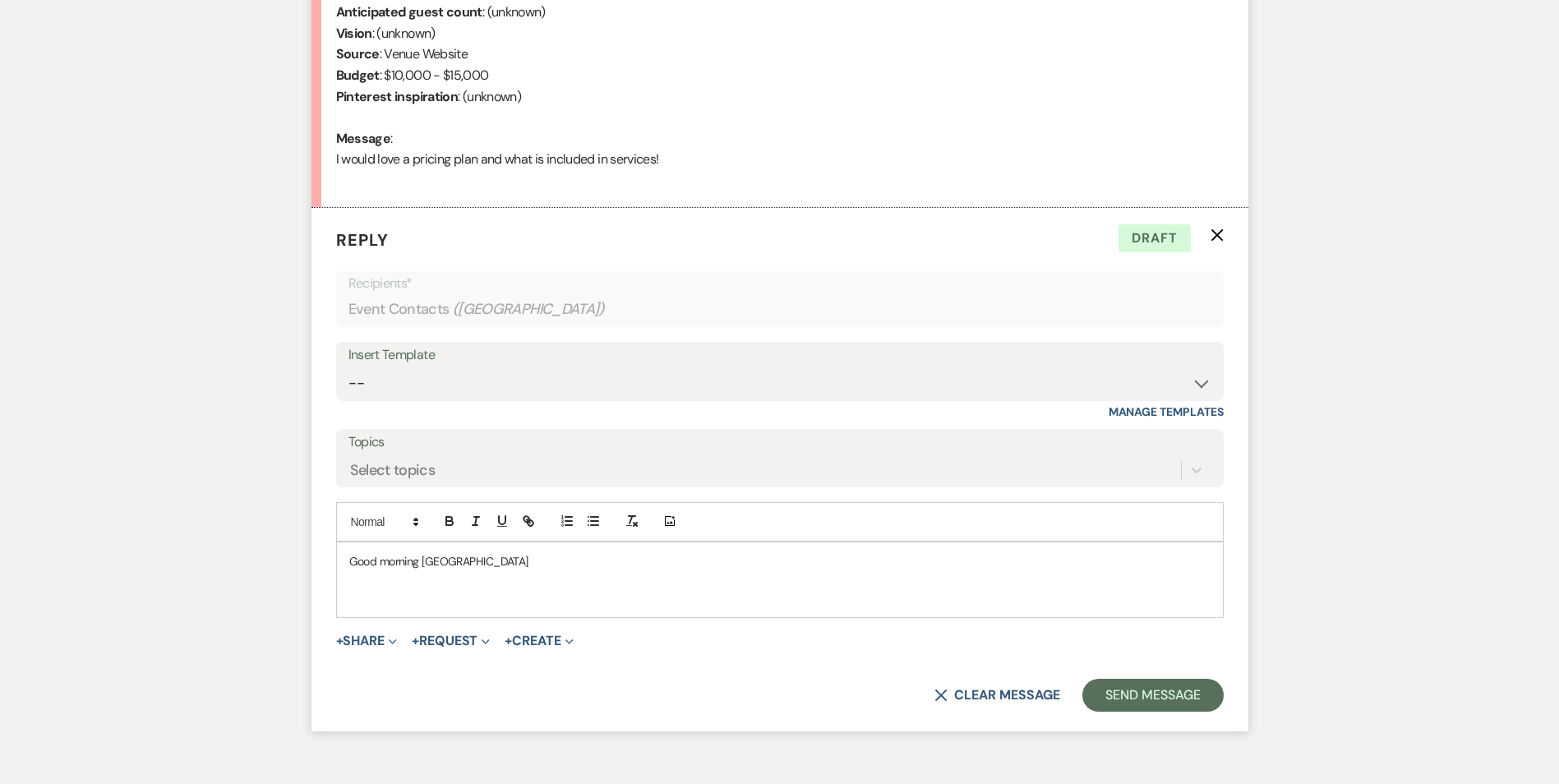
click at [370, 589] on p at bounding box center [780, 598] width 861 height 18
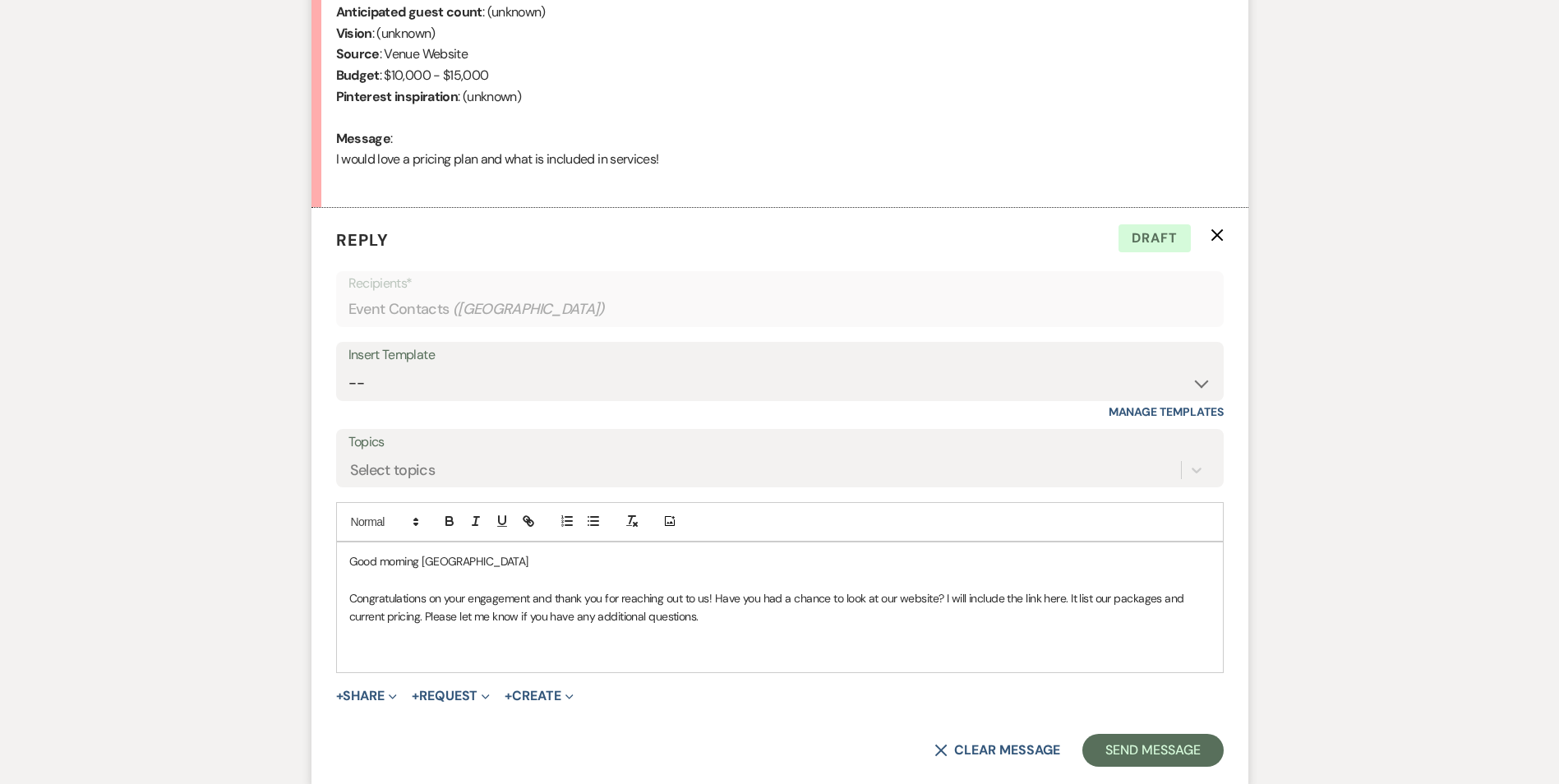
click at [352, 651] on p at bounding box center [780, 653] width 861 height 18
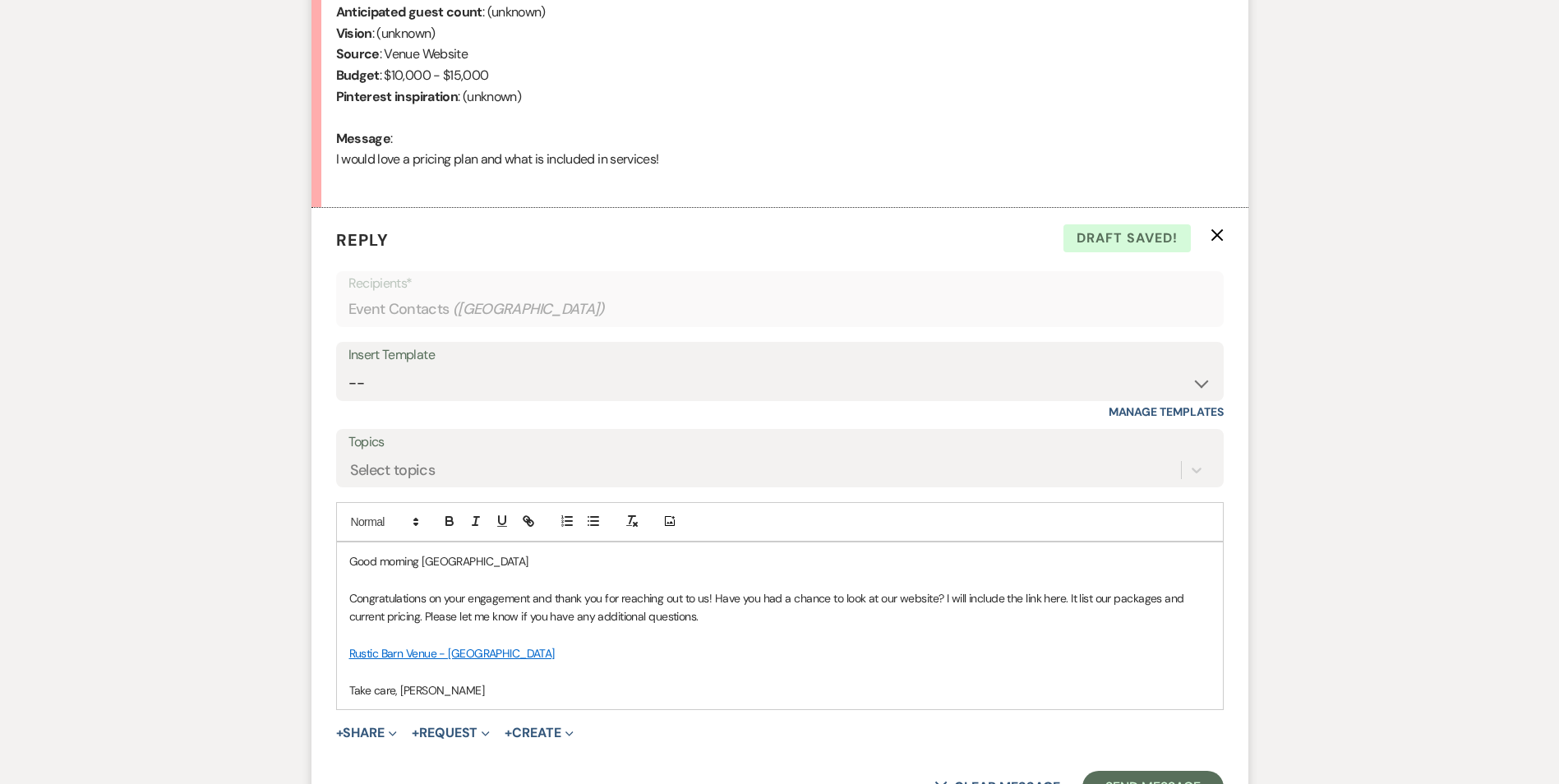
click at [396, 687] on p "Take care, Karie" at bounding box center [780, 689] width 861 height 18
click at [498, 654] on link "Rustic Barn Venue - Applewood Farms" at bounding box center [452, 654] width 205 height 15
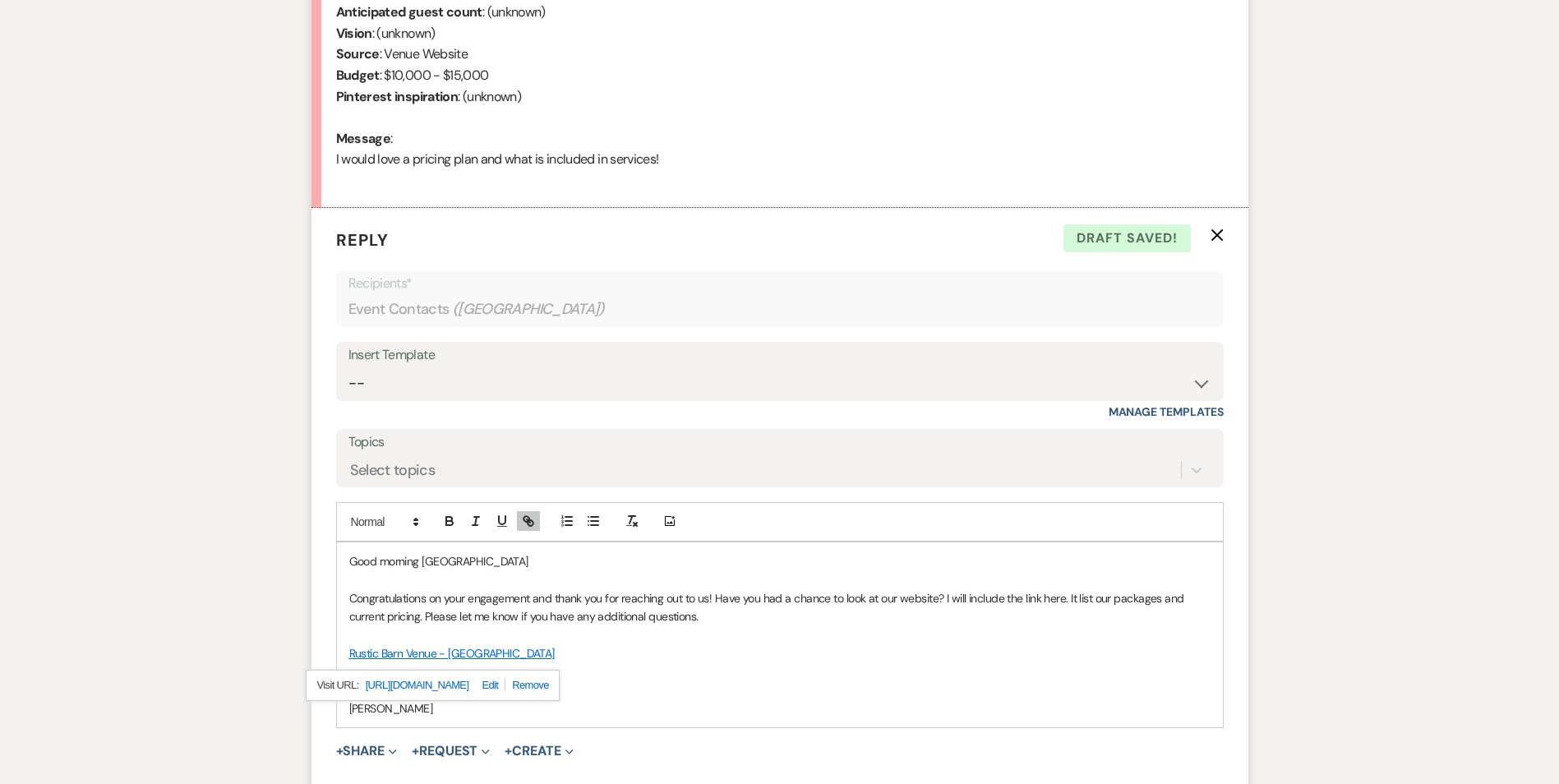
click at [627, 654] on p "Rustic Barn Venue - Applewood Farms" at bounding box center [780, 653] width 861 height 18
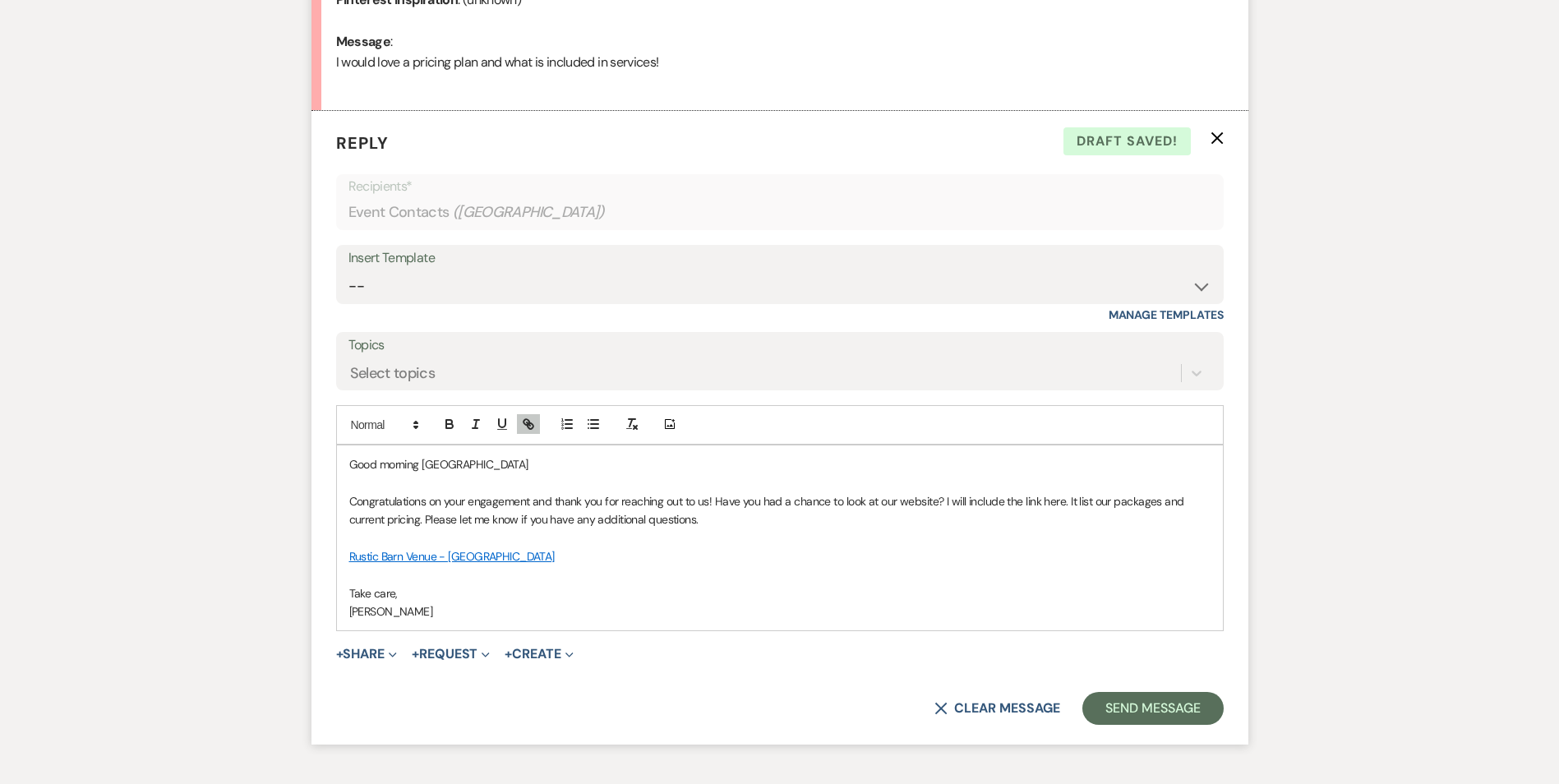
scroll to position [955, 0]
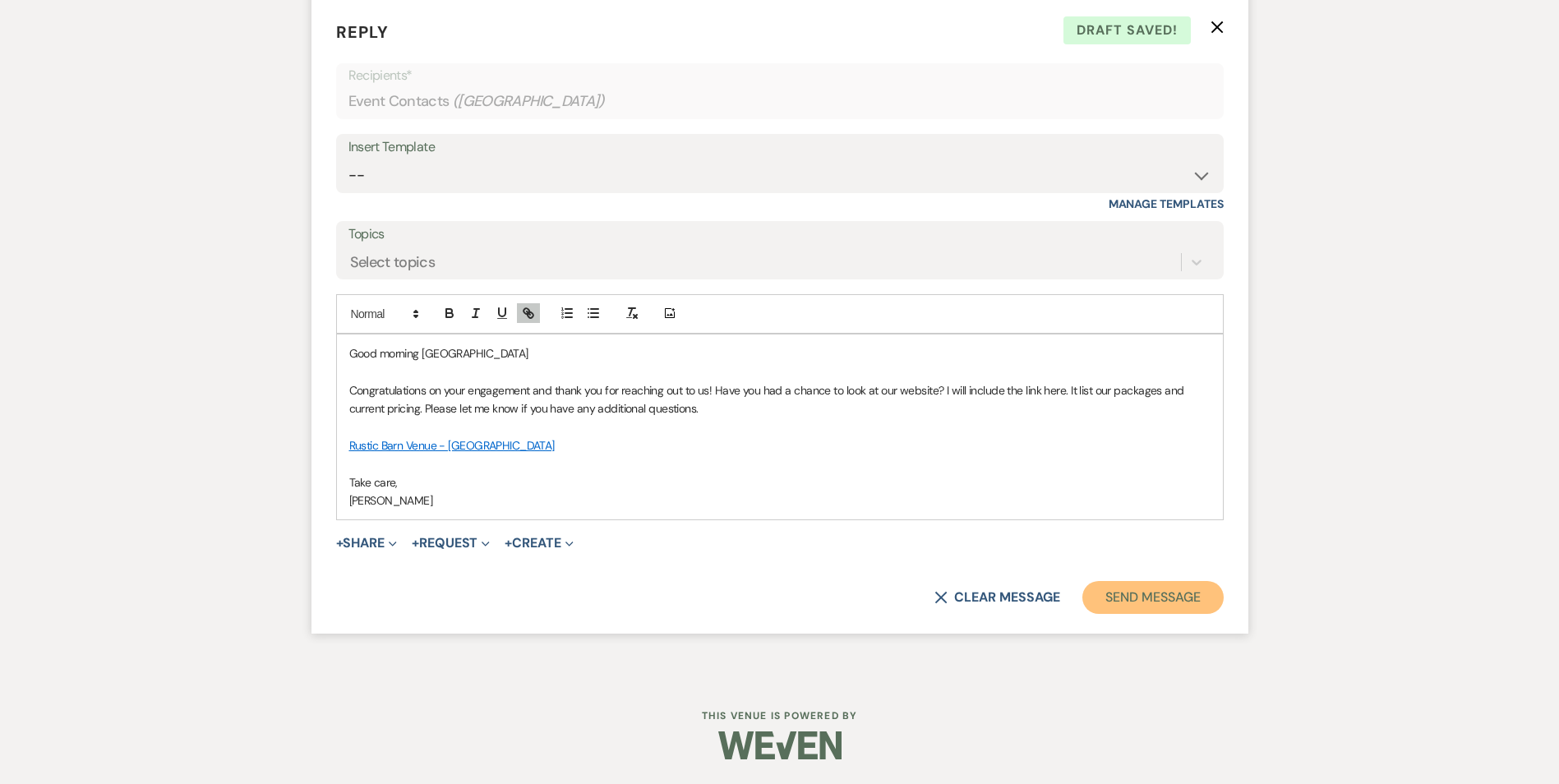
click at [1140, 605] on button "Send Message" at bounding box center [1153, 597] width 141 height 33
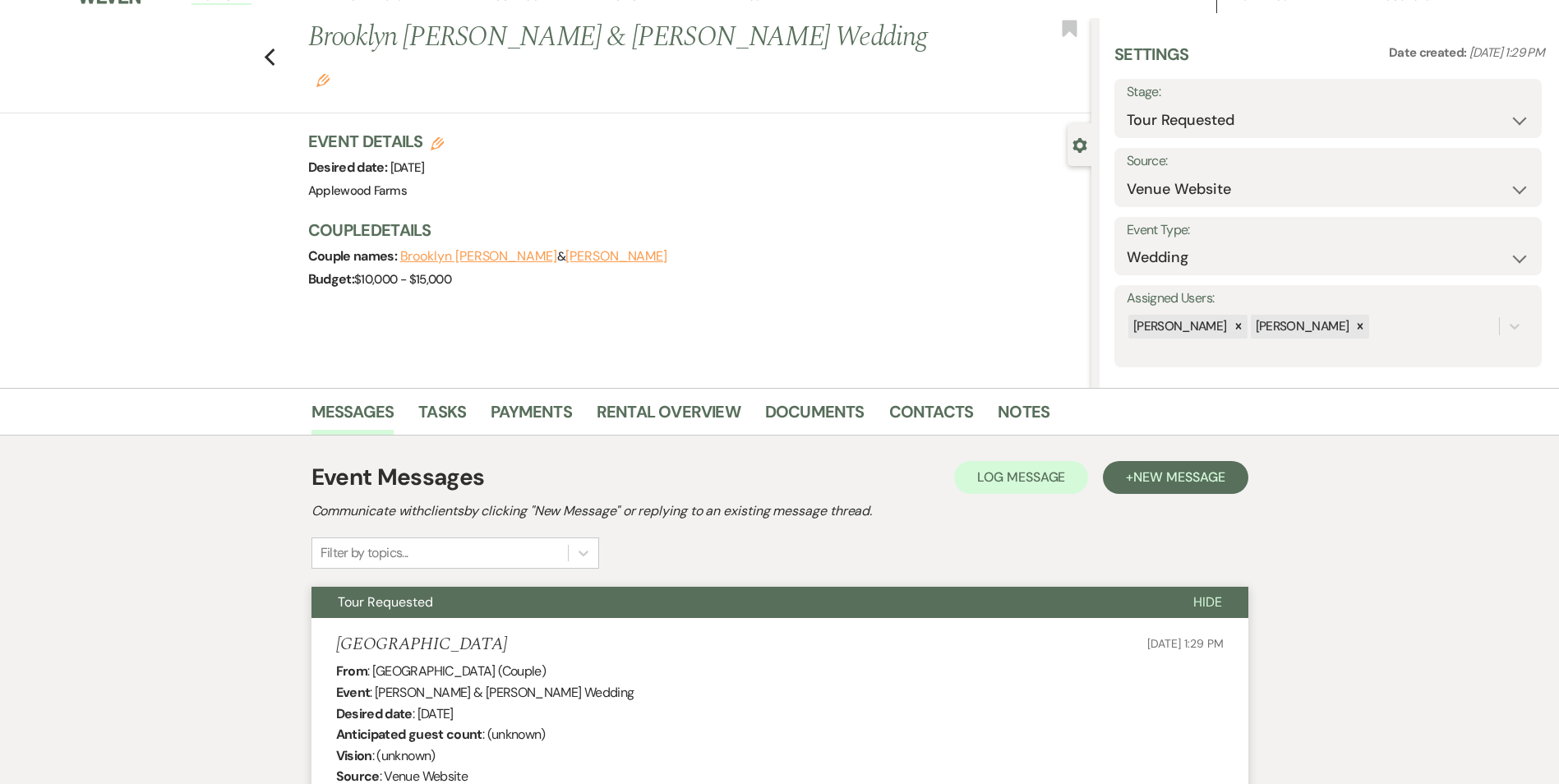
scroll to position [0, 0]
